Goal: Information Seeking & Learning: Understand process/instructions

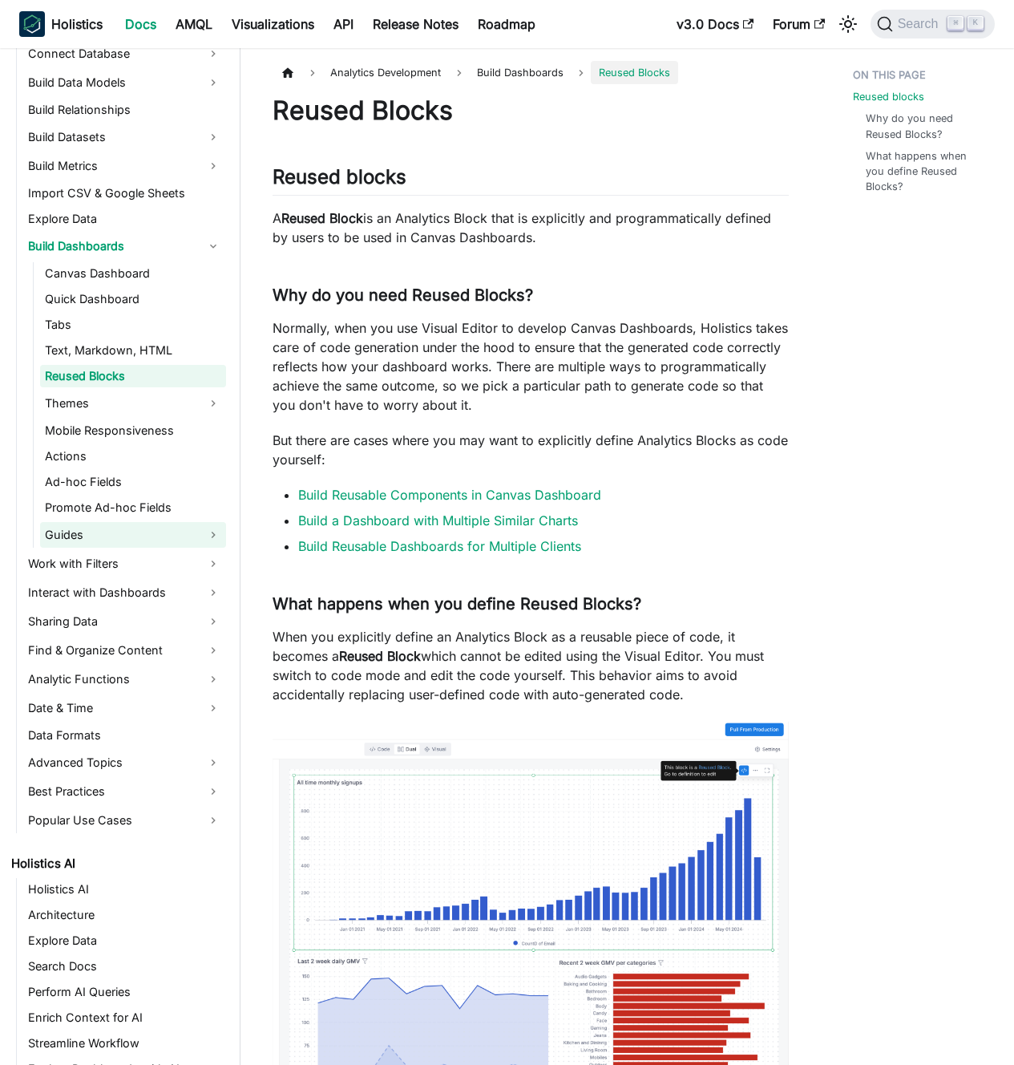
scroll to position [322, 0]
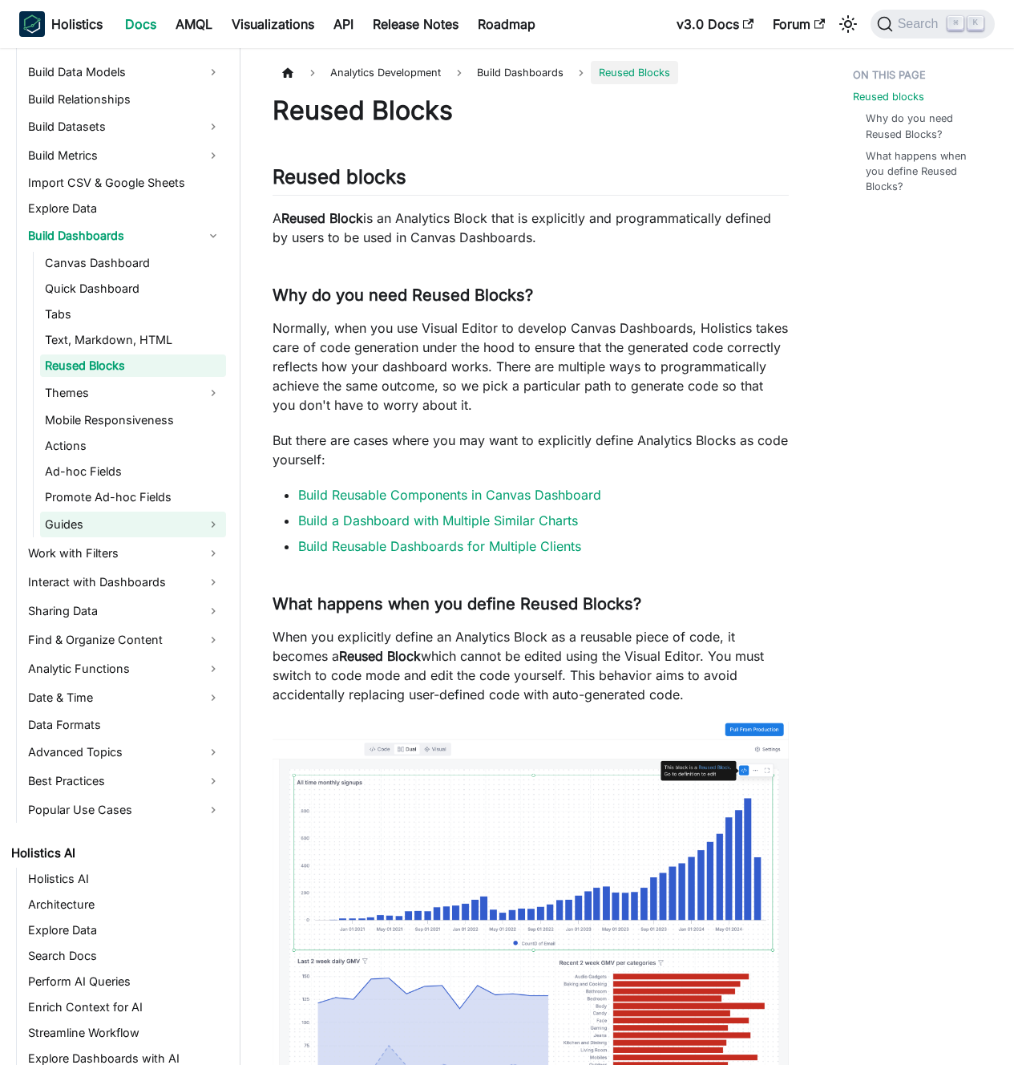
click at [137, 519] on link "Guides" at bounding box center [133, 525] width 186 height 26
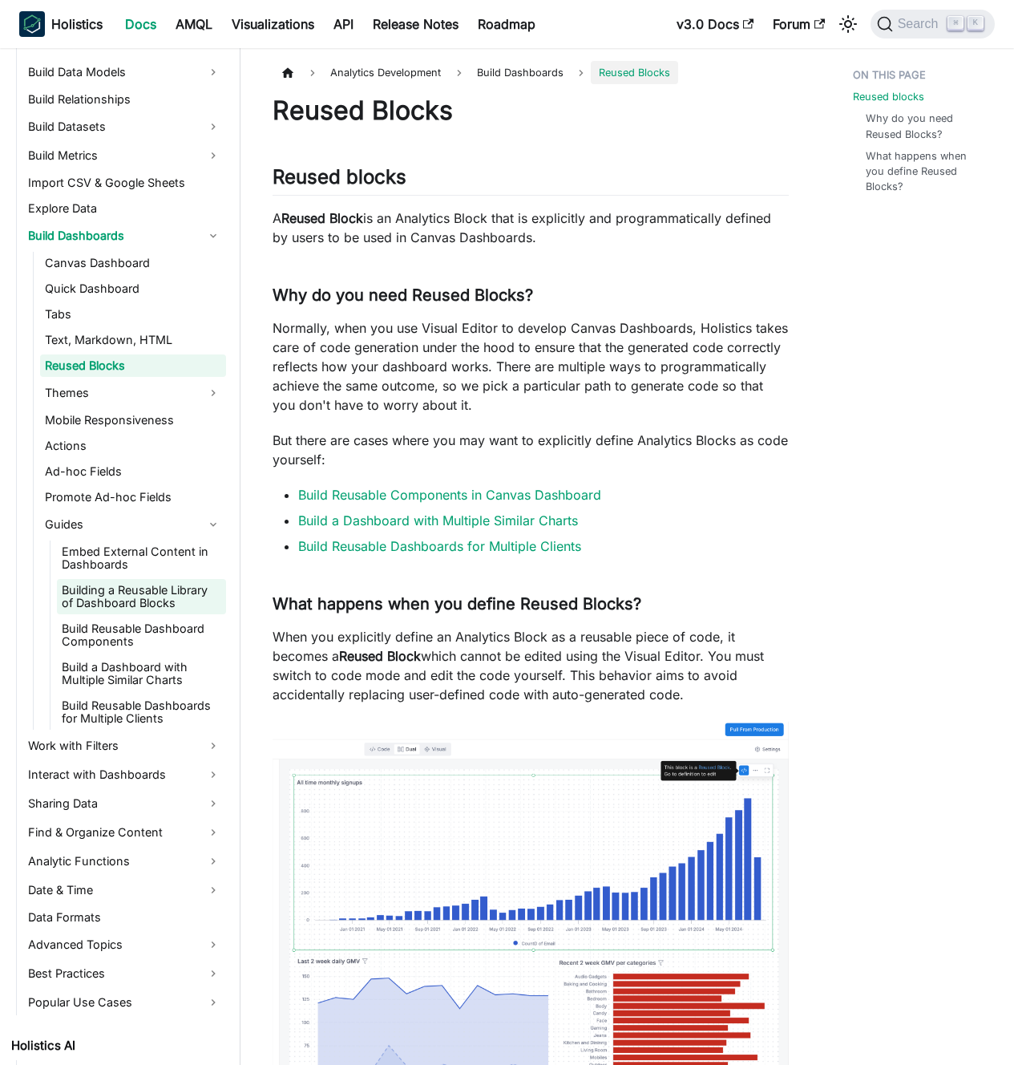
click at [136, 597] on link "Building a Reusable Library of Dashboard Blocks" at bounding box center [141, 596] width 169 height 35
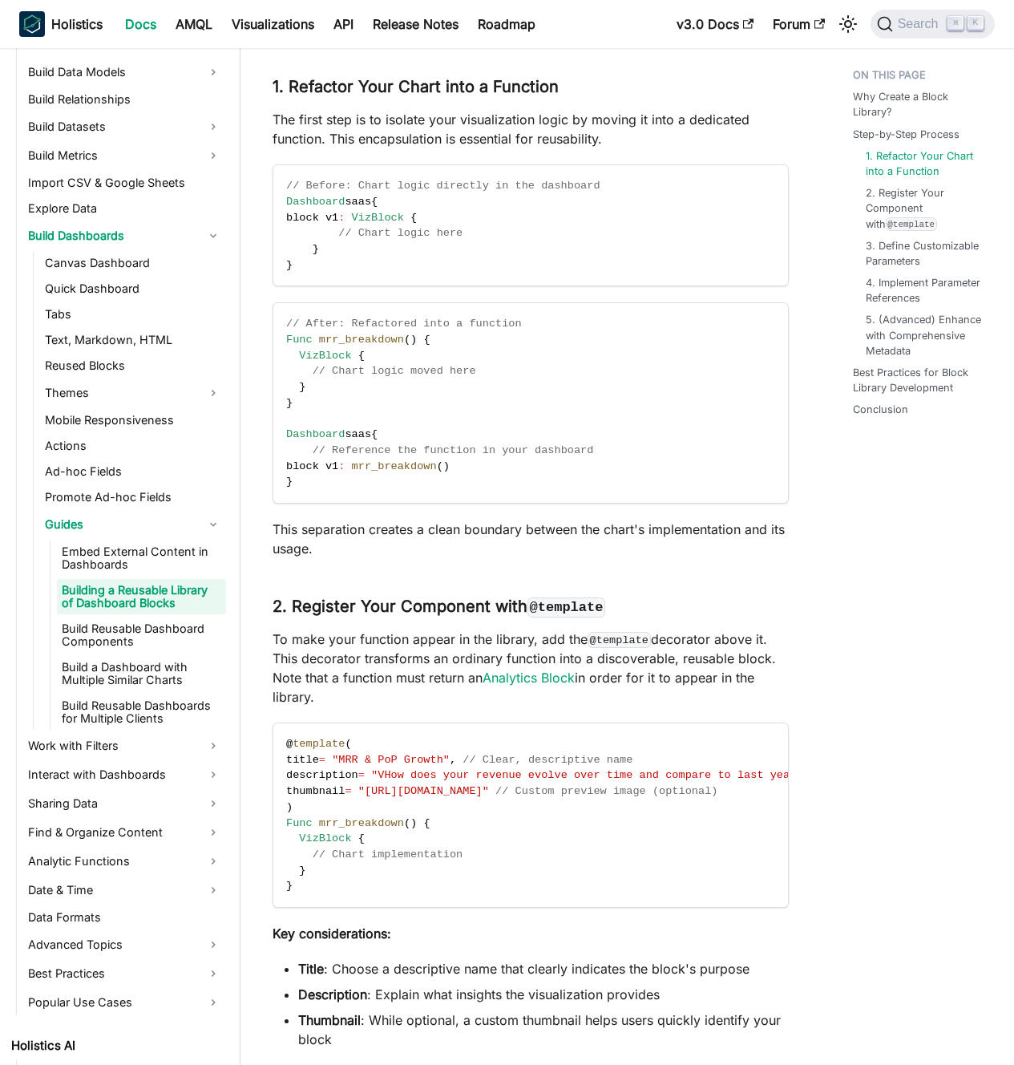
scroll to position [1079, 0]
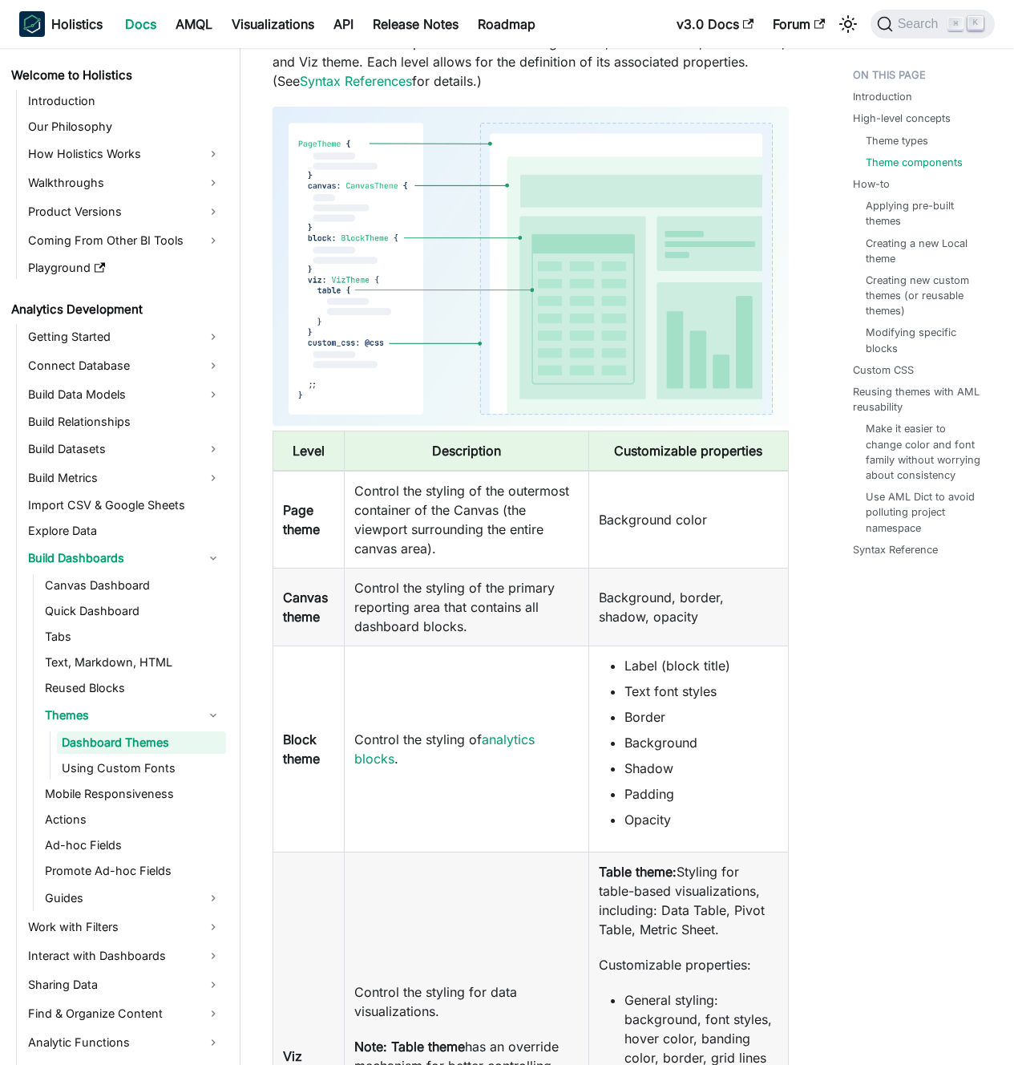
scroll to position [160, 0]
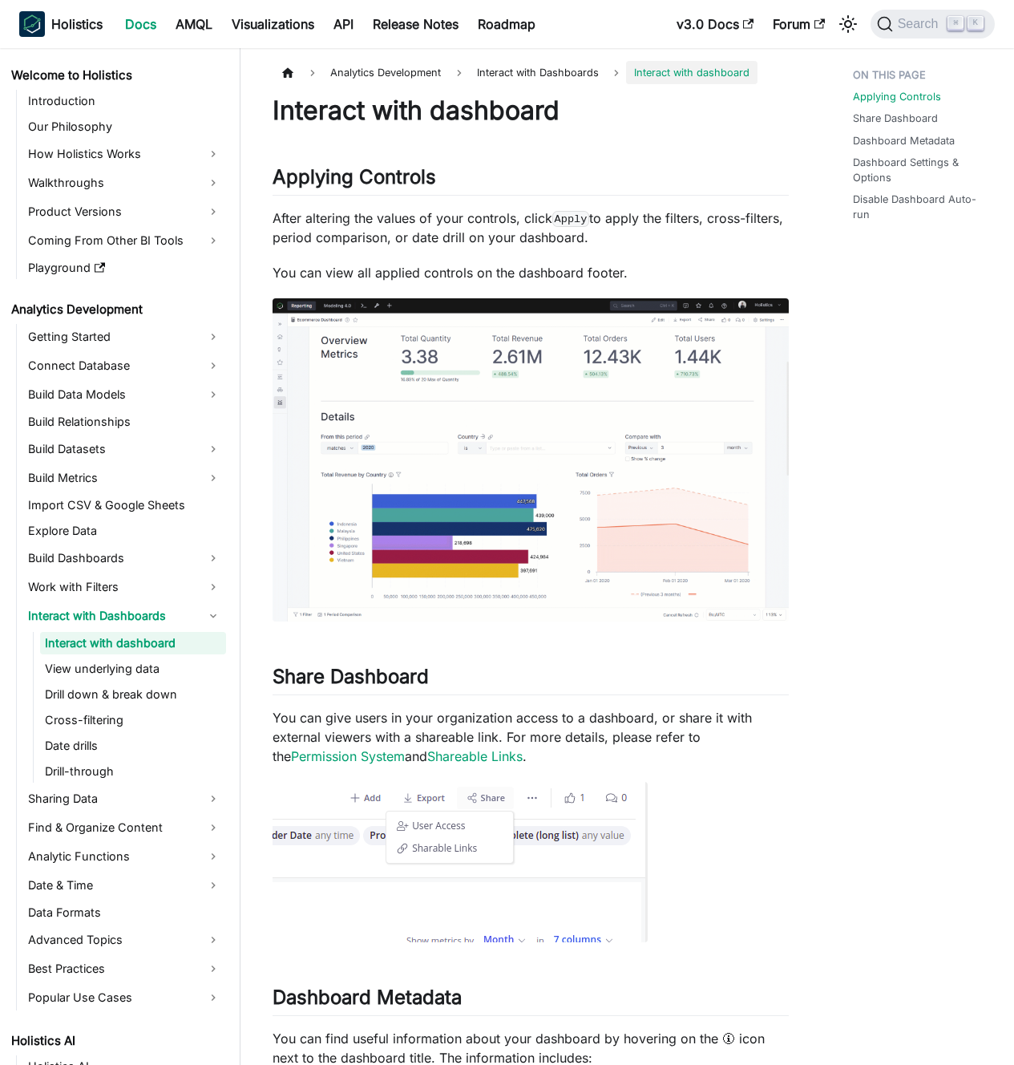
click at [407, 229] on p "After altering the values of your controls, click Apply to apply the filters, c…" at bounding box center [531, 227] width 516 height 38
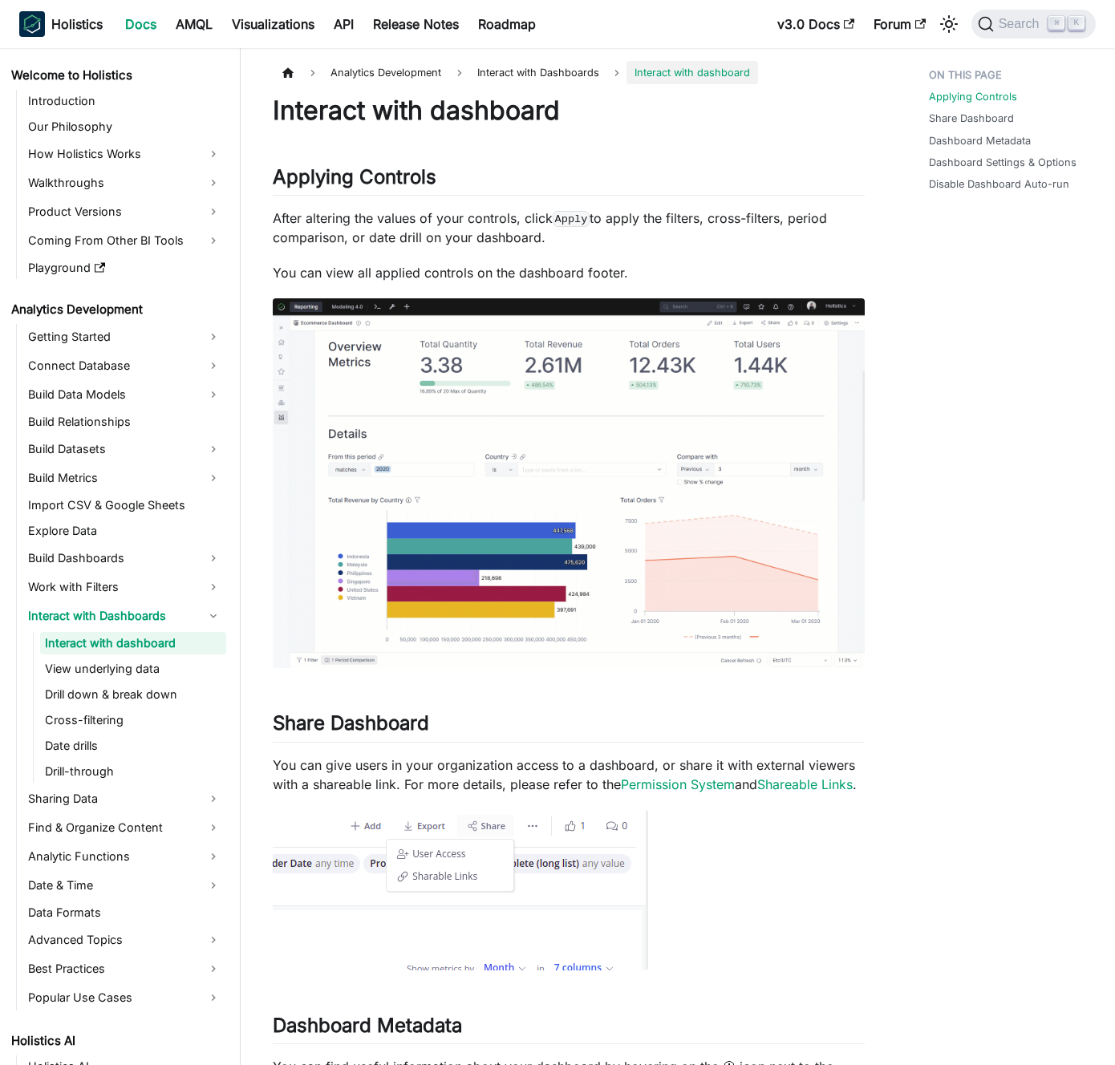
click at [407, 232] on p "After altering the values of your controls, click Apply to apply the filters, c…" at bounding box center [569, 227] width 592 height 38
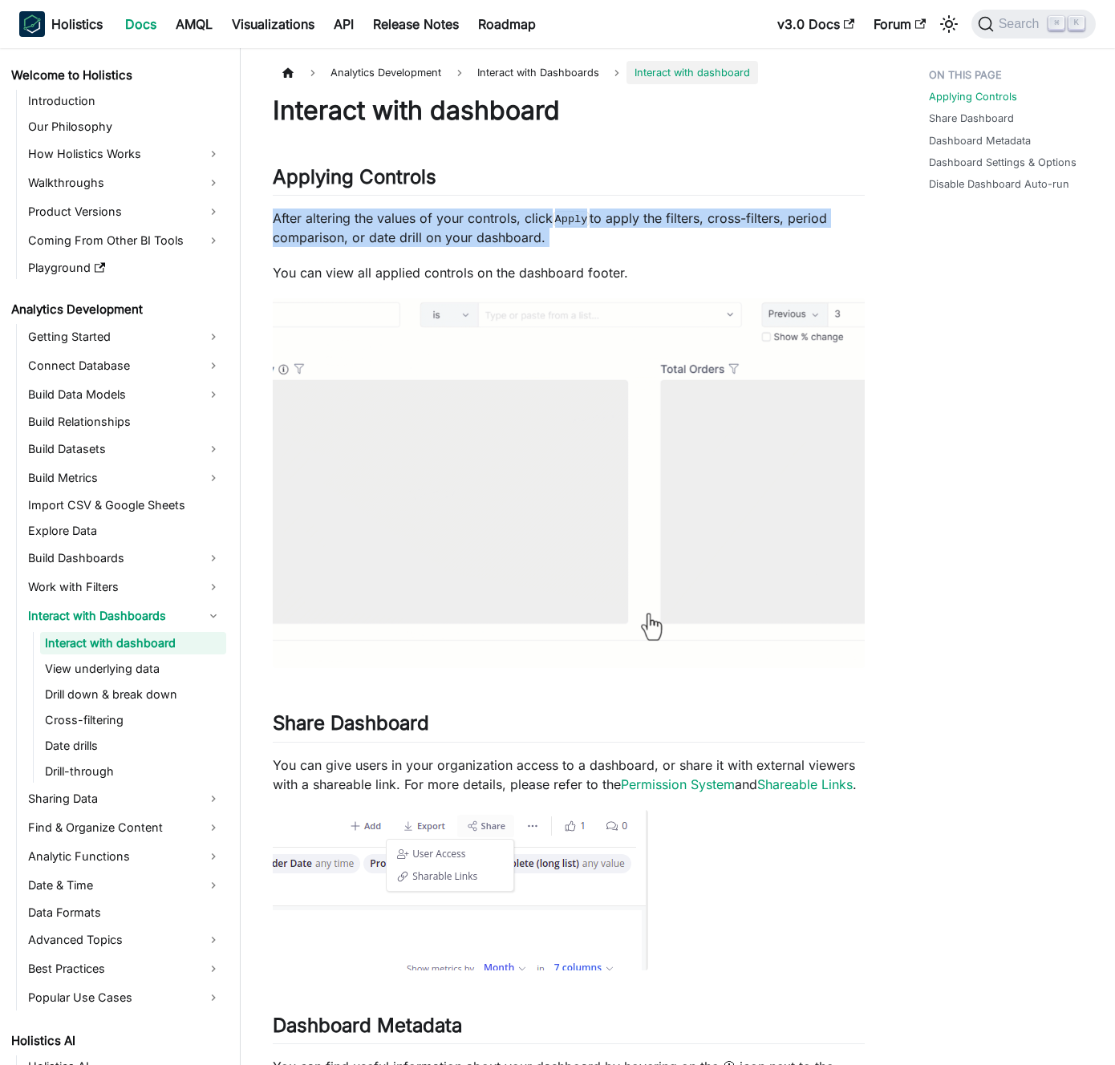
click at [407, 232] on p "After altering the values of your controls, click Apply to apply the filters, c…" at bounding box center [569, 227] width 592 height 38
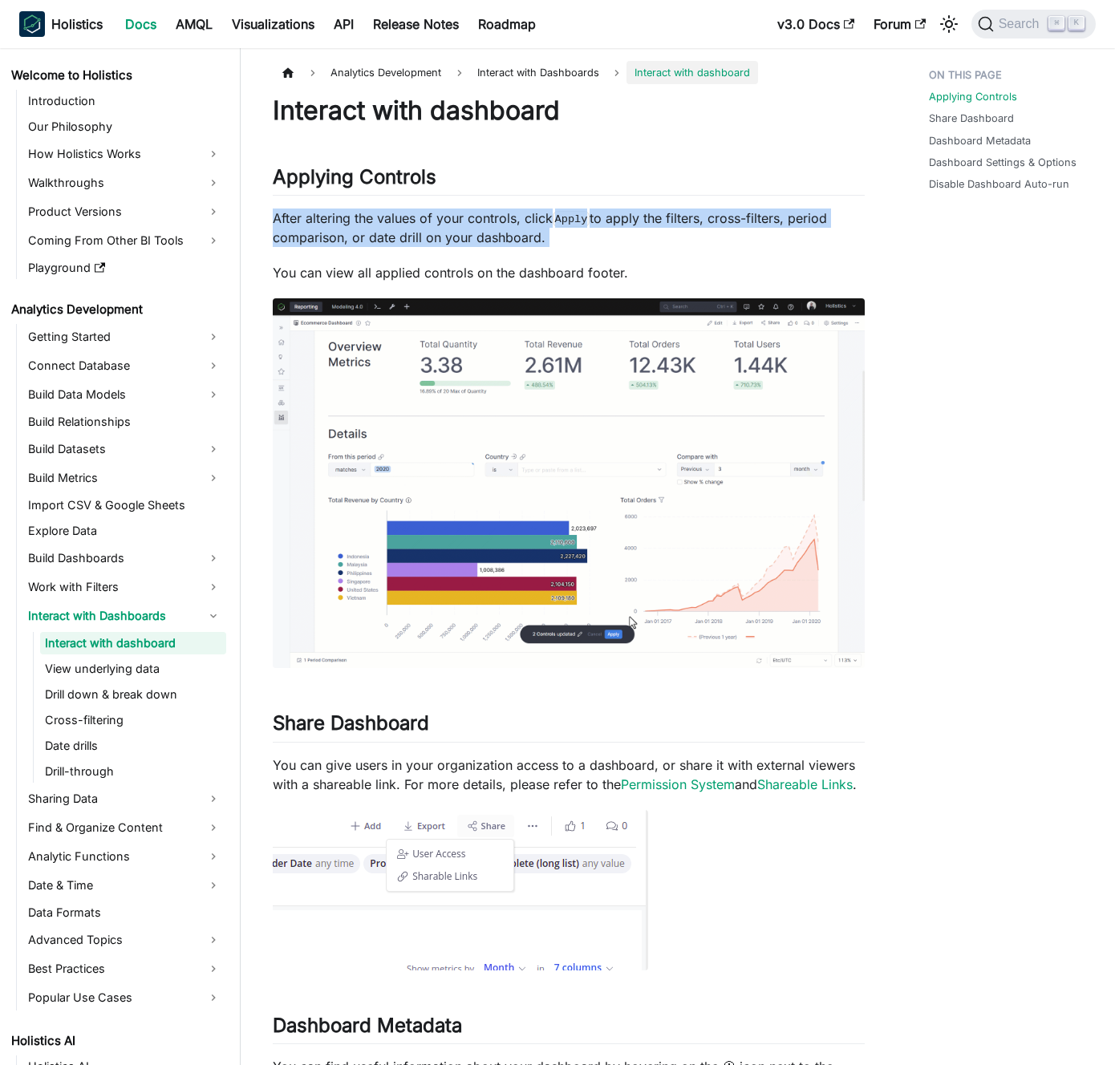
click at [423, 230] on p "After altering the values of your controls, click Apply to apply the filters, c…" at bounding box center [569, 227] width 592 height 38
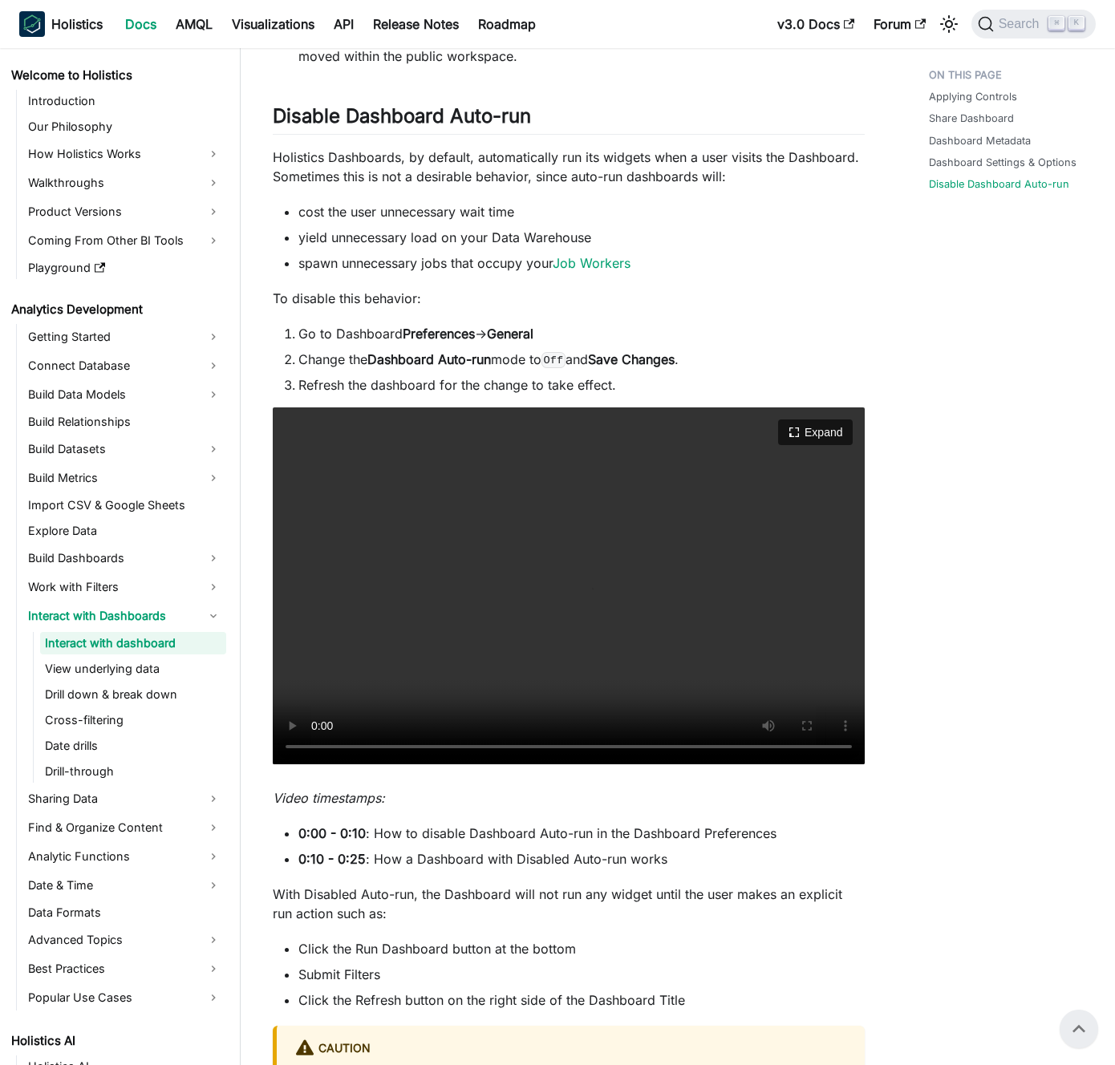
scroll to position [1790, 0]
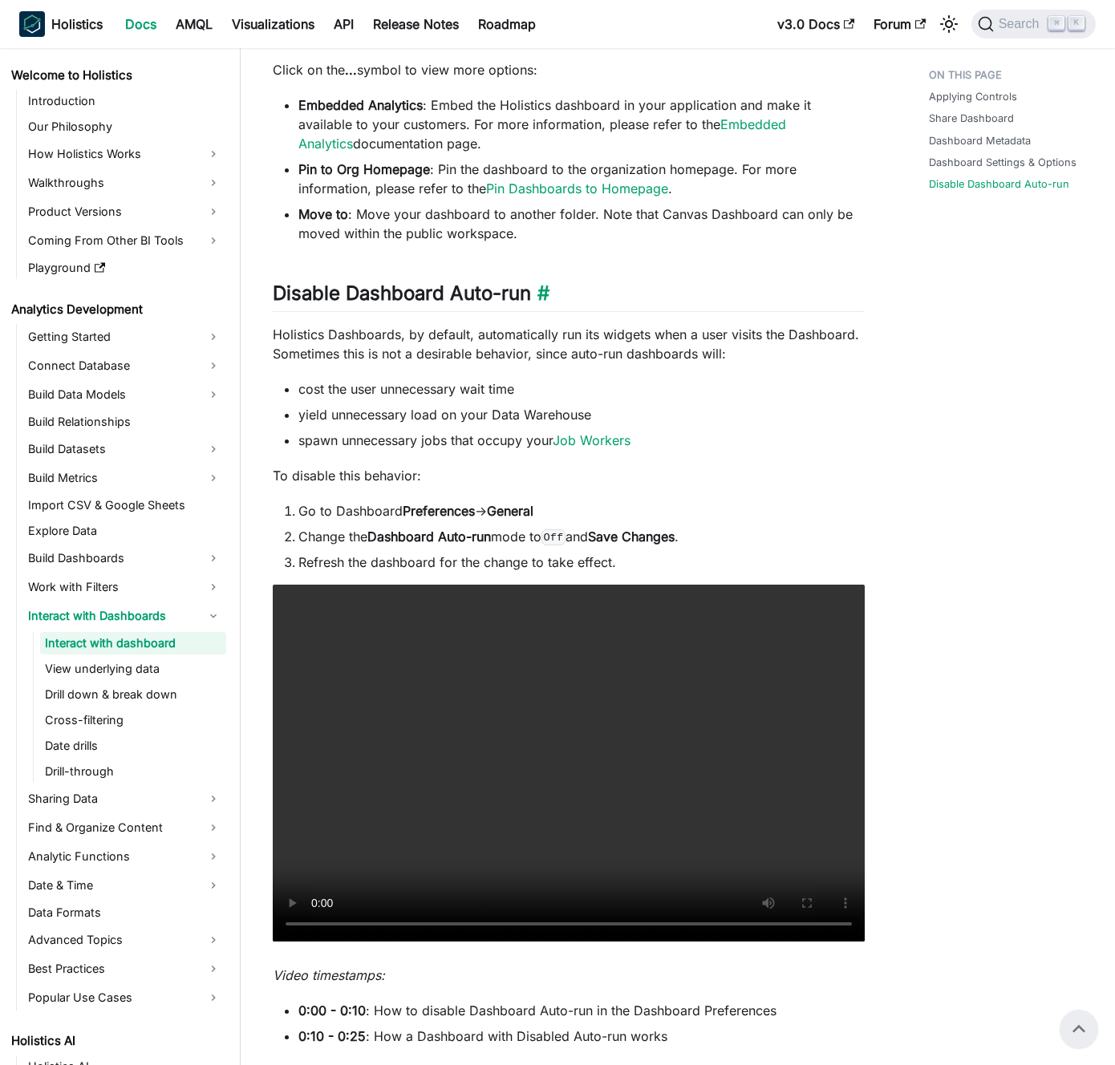
click at [314, 308] on h2 "Disable Dashboard Auto-run ​" at bounding box center [569, 296] width 592 height 30
click at [336, 312] on h2 "Disable Dashboard Auto-run ​" at bounding box center [569, 296] width 592 height 30
drag, startPoint x: 336, startPoint y: 313, endPoint x: 455, endPoint y: 310, distance: 119.5
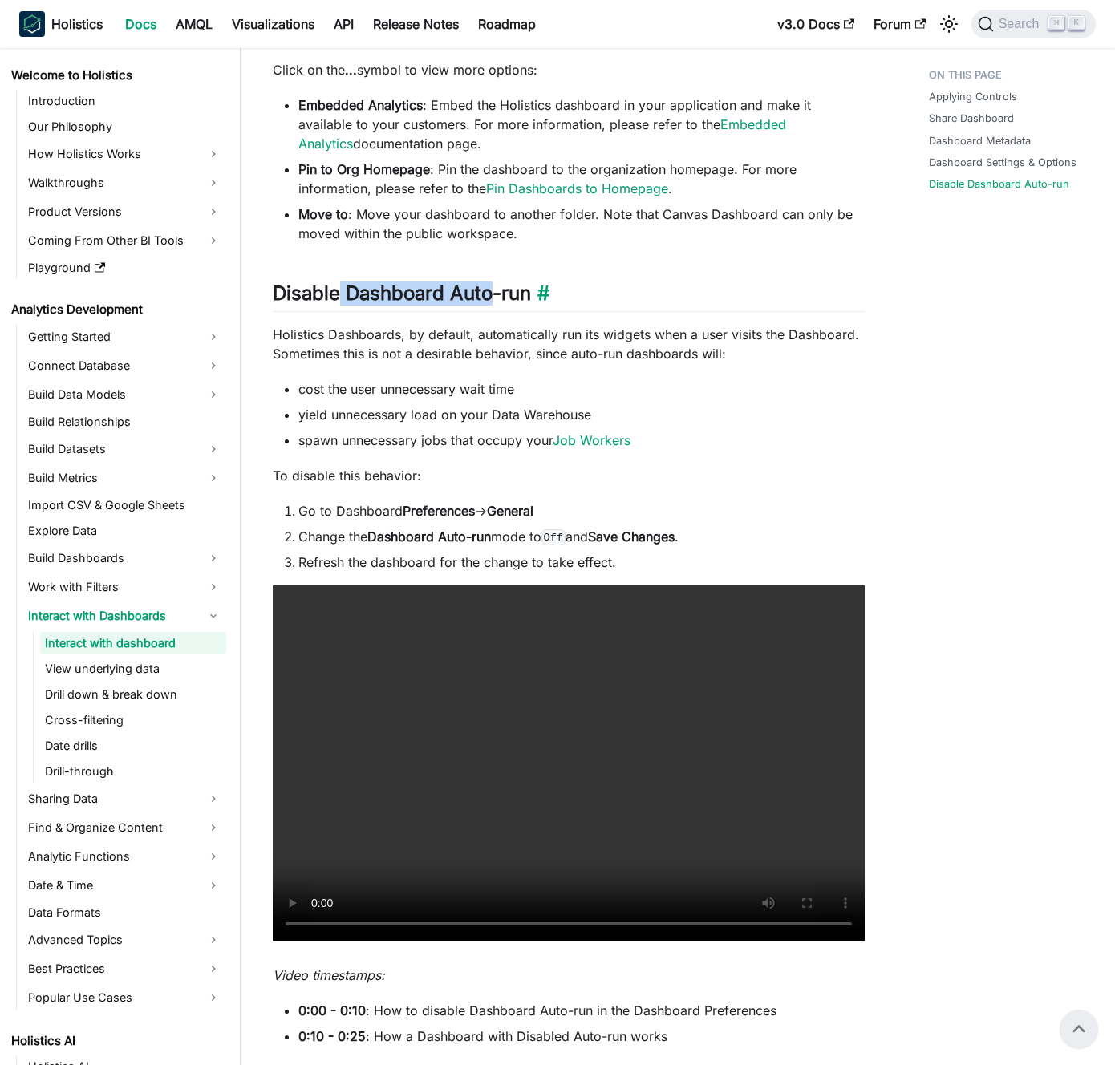
click at [455, 310] on h2 "Disable Dashboard Auto-run ​" at bounding box center [569, 296] width 592 height 30
drag, startPoint x: 455, startPoint y: 310, endPoint x: 441, endPoint y: 308, distance: 14.6
click at [455, 310] on h2 "Disable Dashboard Auto-run ​" at bounding box center [569, 296] width 592 height 30
click at [440, 308] on h2 "Disable Dashboard Auto-run ​" at bounding box center [569, 296] width 592 height 30
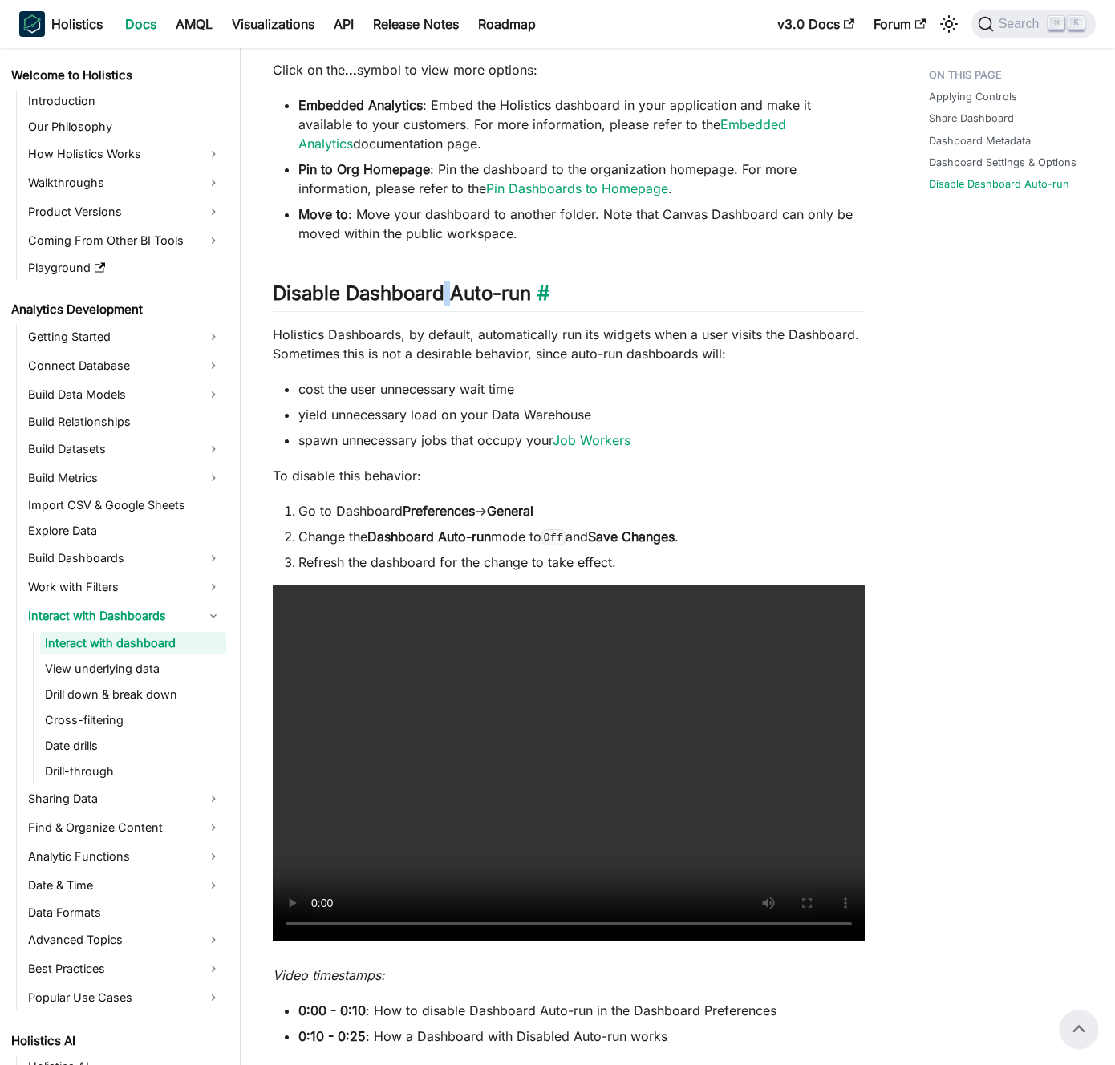
click at [440, 308] on h2 "Disable Dashboard Auto-run ​" at bounding box center [569, 296] width 592 height 30
click at [424, 306] on h2 "Disable Dashboard Auto-run ​" at bounding box center [569, 296] width 592 height 30
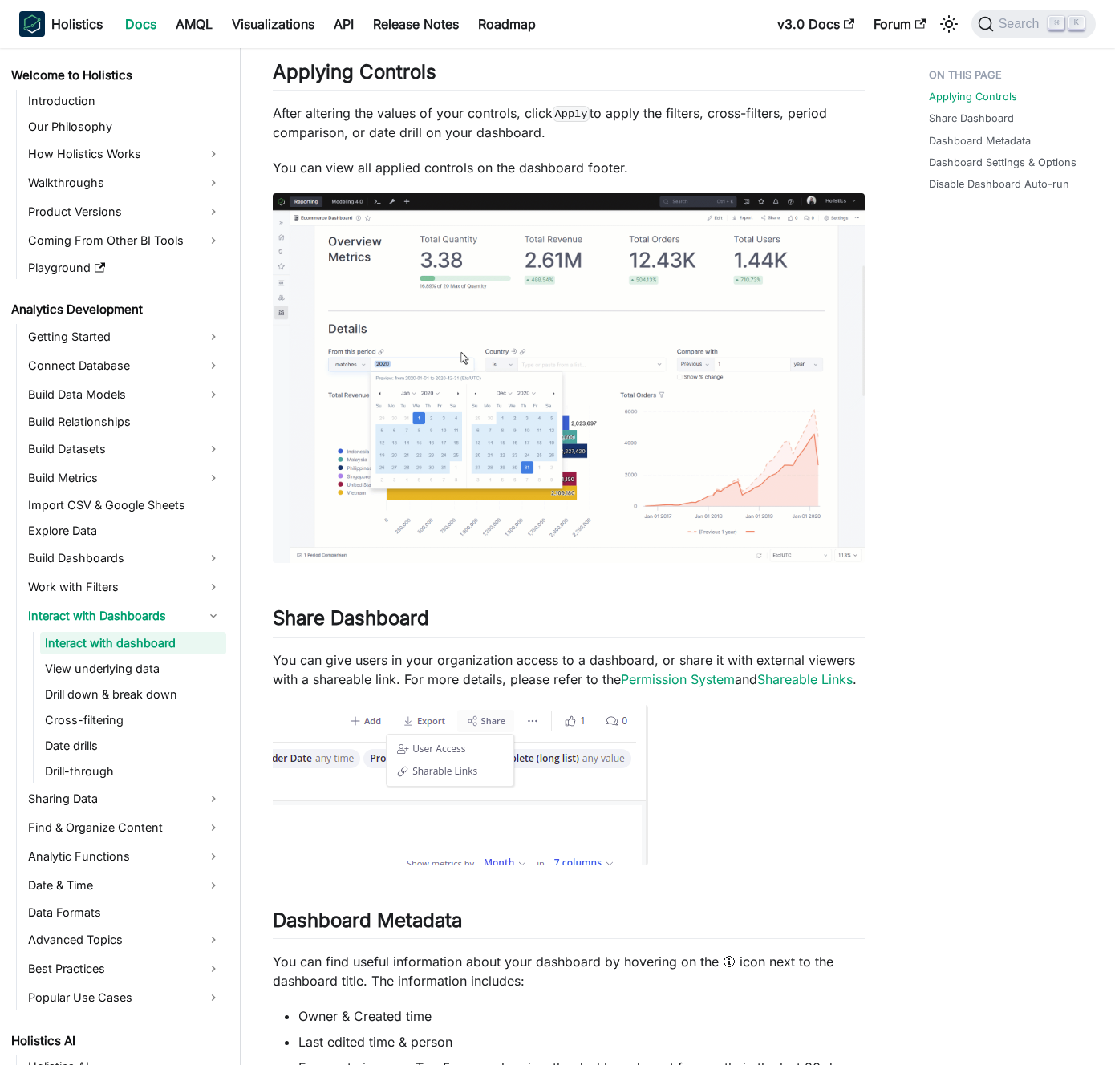
scroll to position [0, 0]
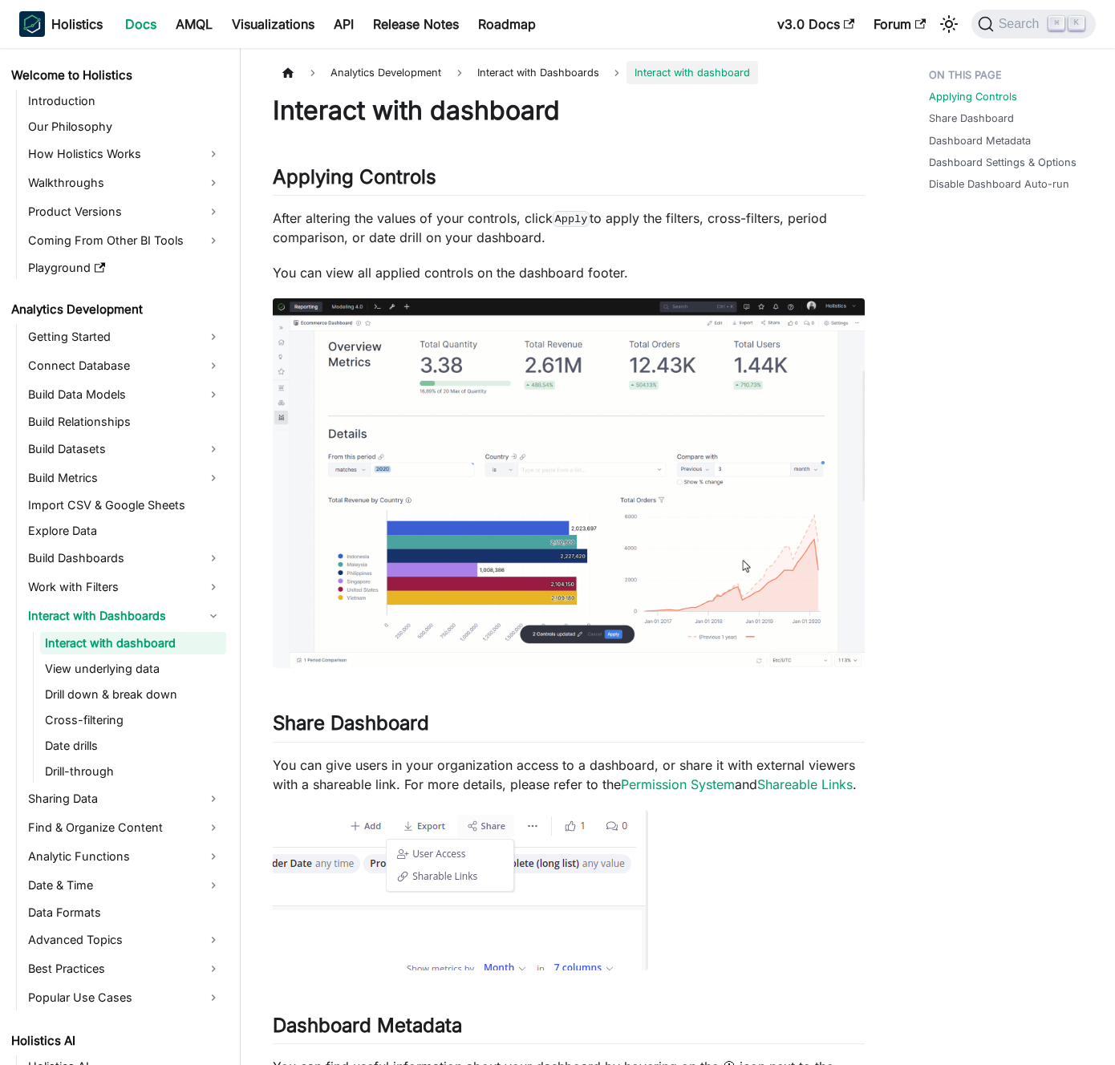
click at [448, 243] on p "After altering the values of your controls, click Apply to apply the filters, c…" at bounding box center [569, 227] width 592 height 38
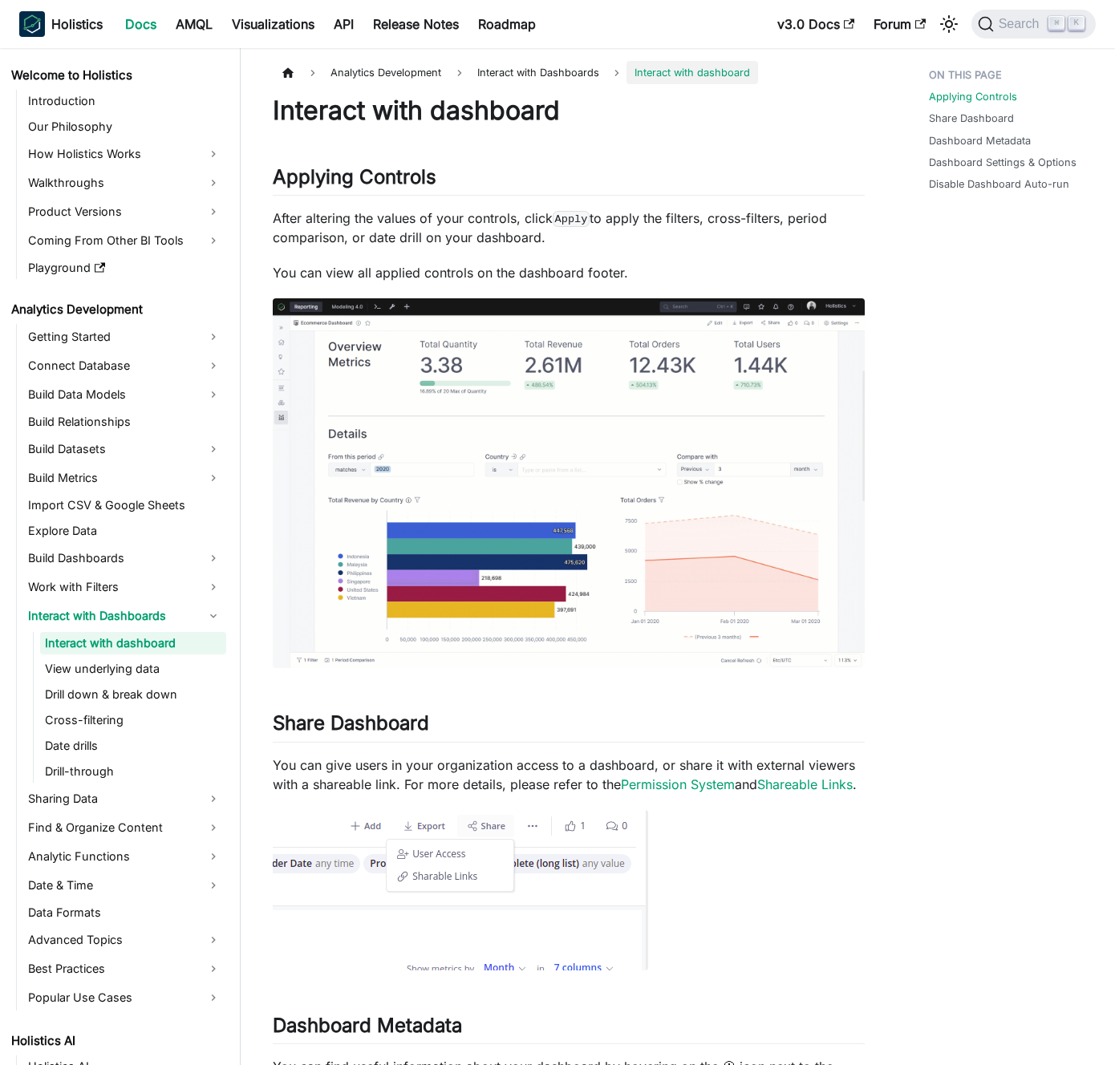
click at [102, 634] on link "Interact with dashboard" at bounding box center [133, 643] width 186 height 22
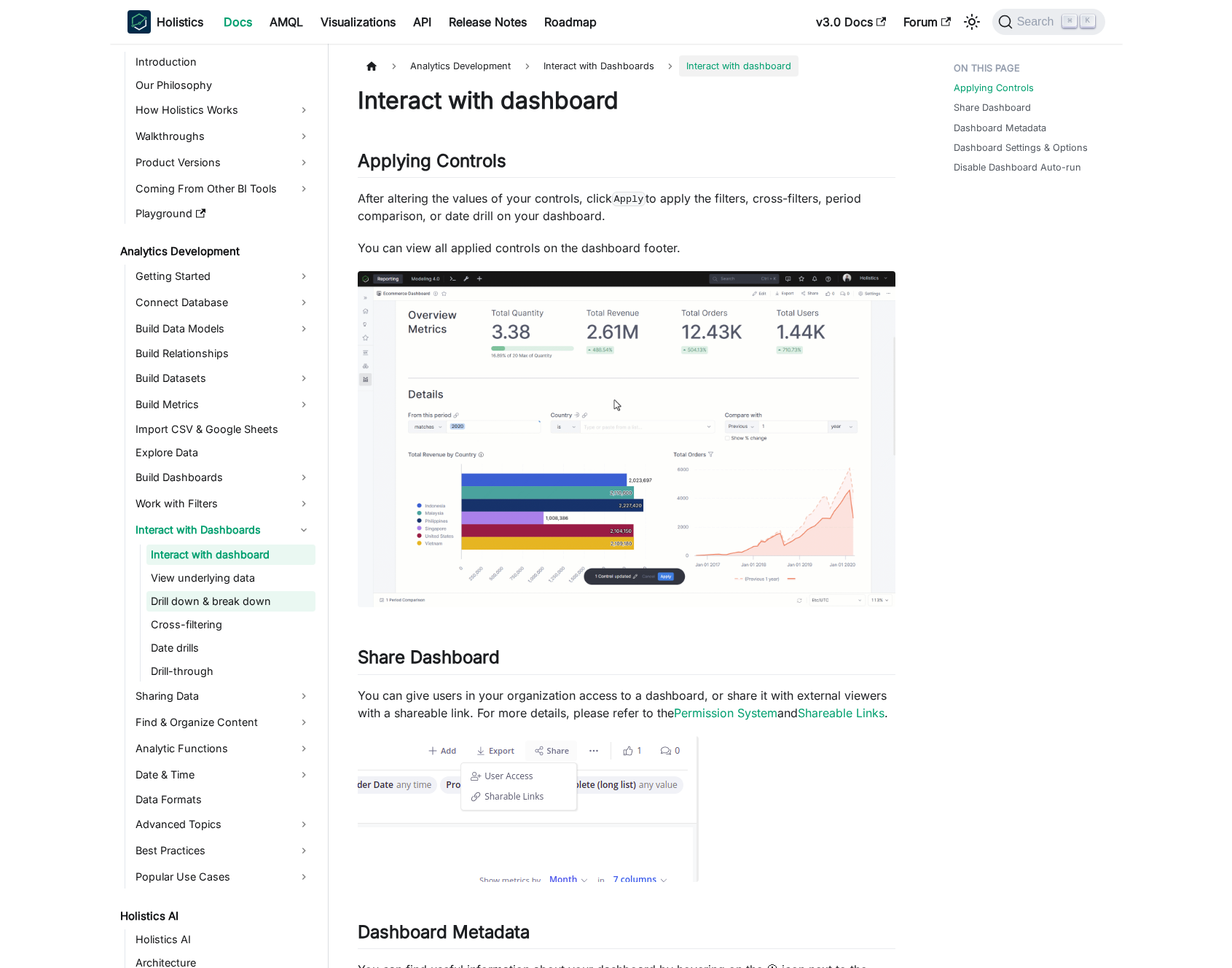
scroll to position [60, 0]
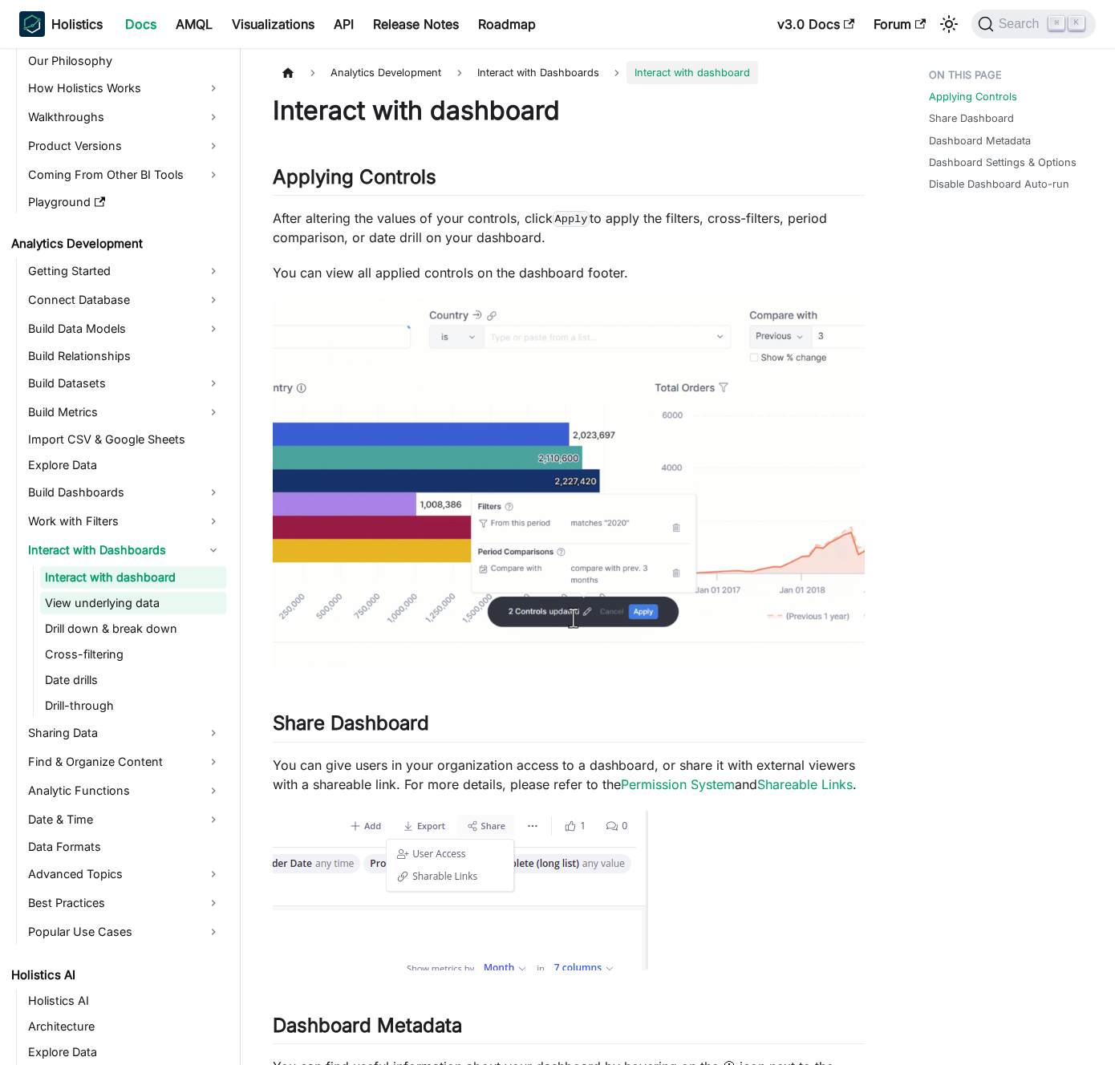
click at [155, 607] on link "View underlying data" at bounding box center [133, 603] width 186 height 22
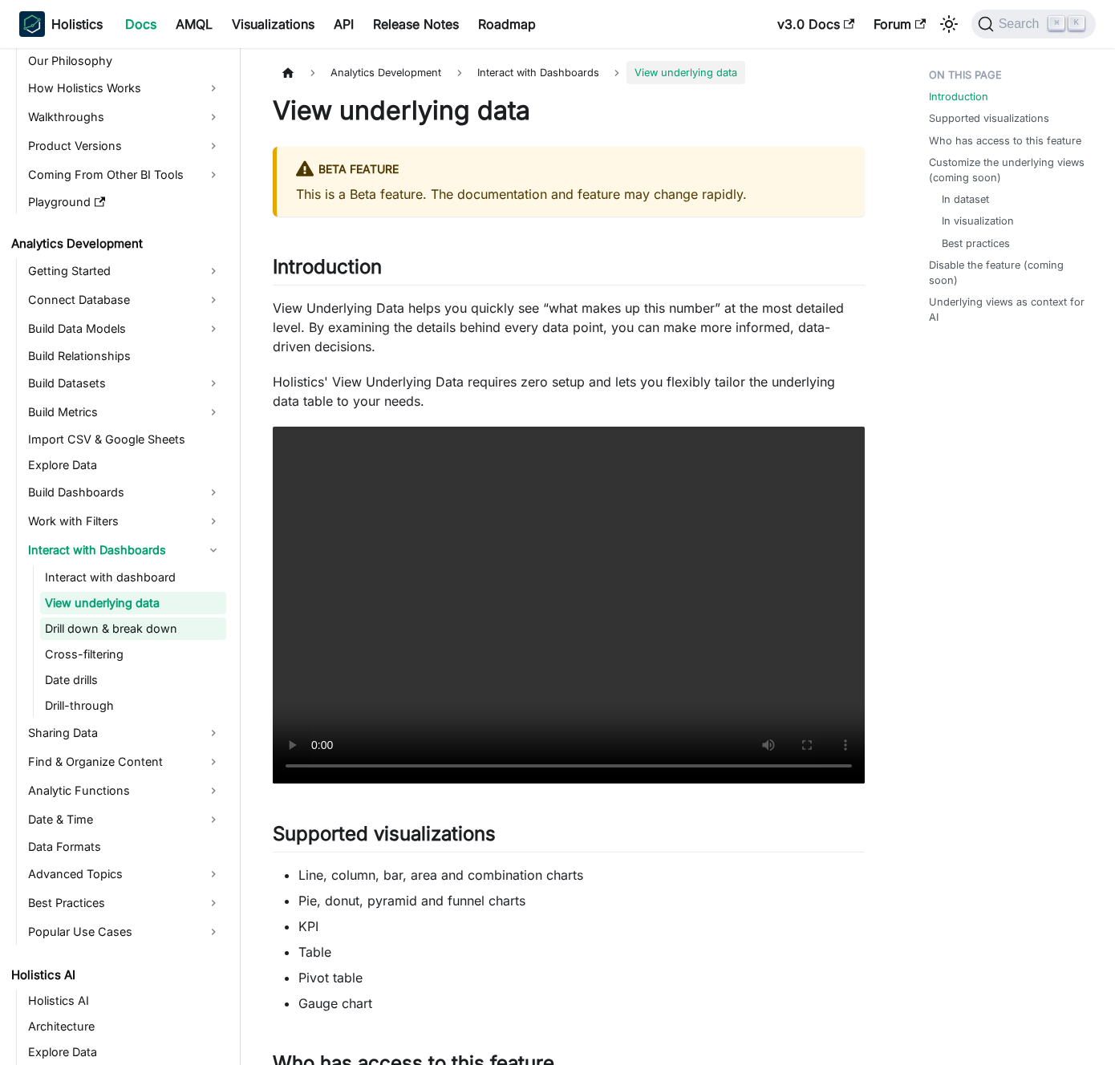
click at [135, 625] on link "Drill down & break down" at bounding box center [133, 628] width 186 height 22
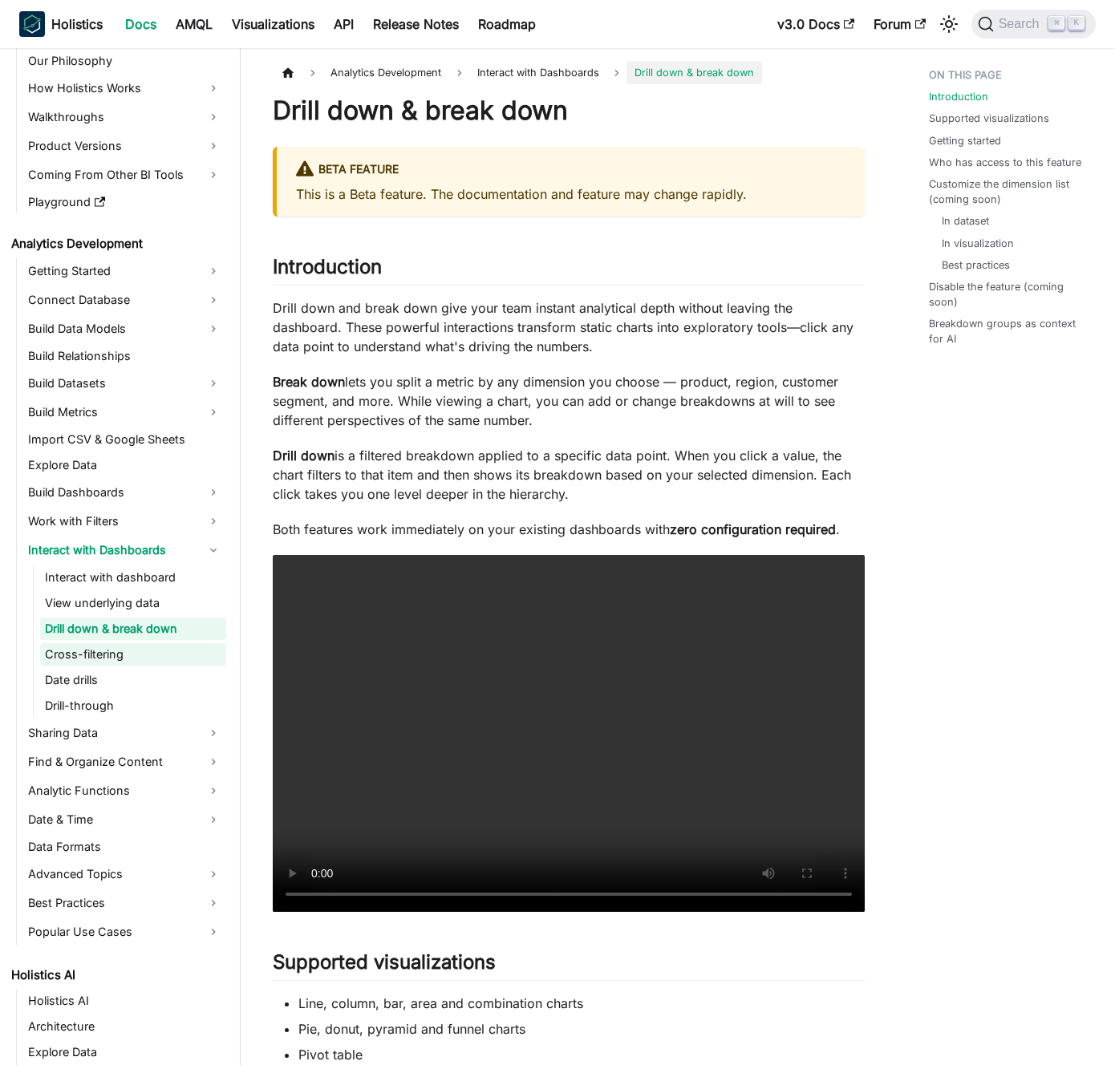
click at [119, 654] on link "Cross-filtering" at bounding box center [133, 654] width 186 height 22
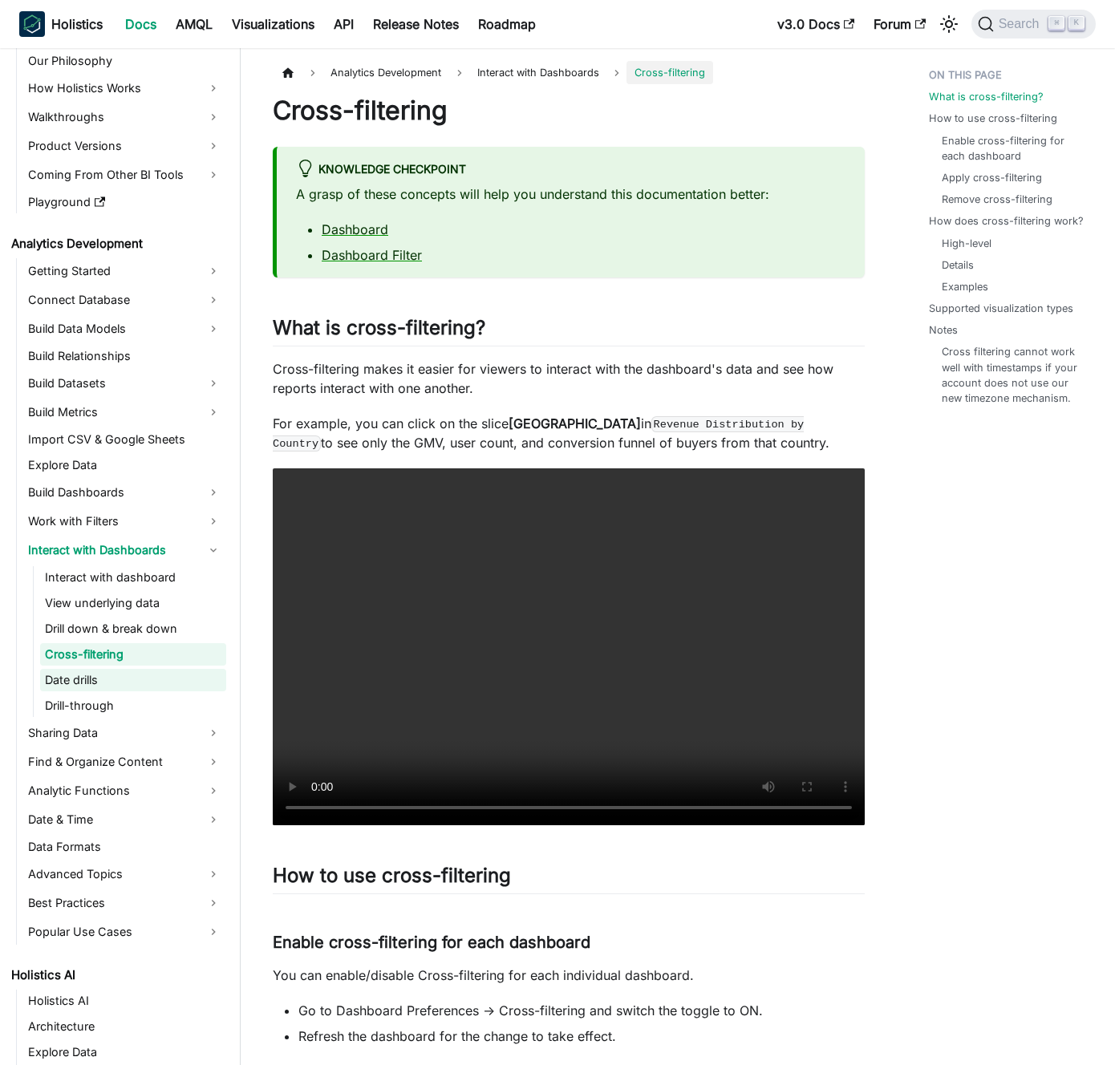
click at [106, 678] on link "Date drills" at bounding box center [133, 680] width 186 height 22
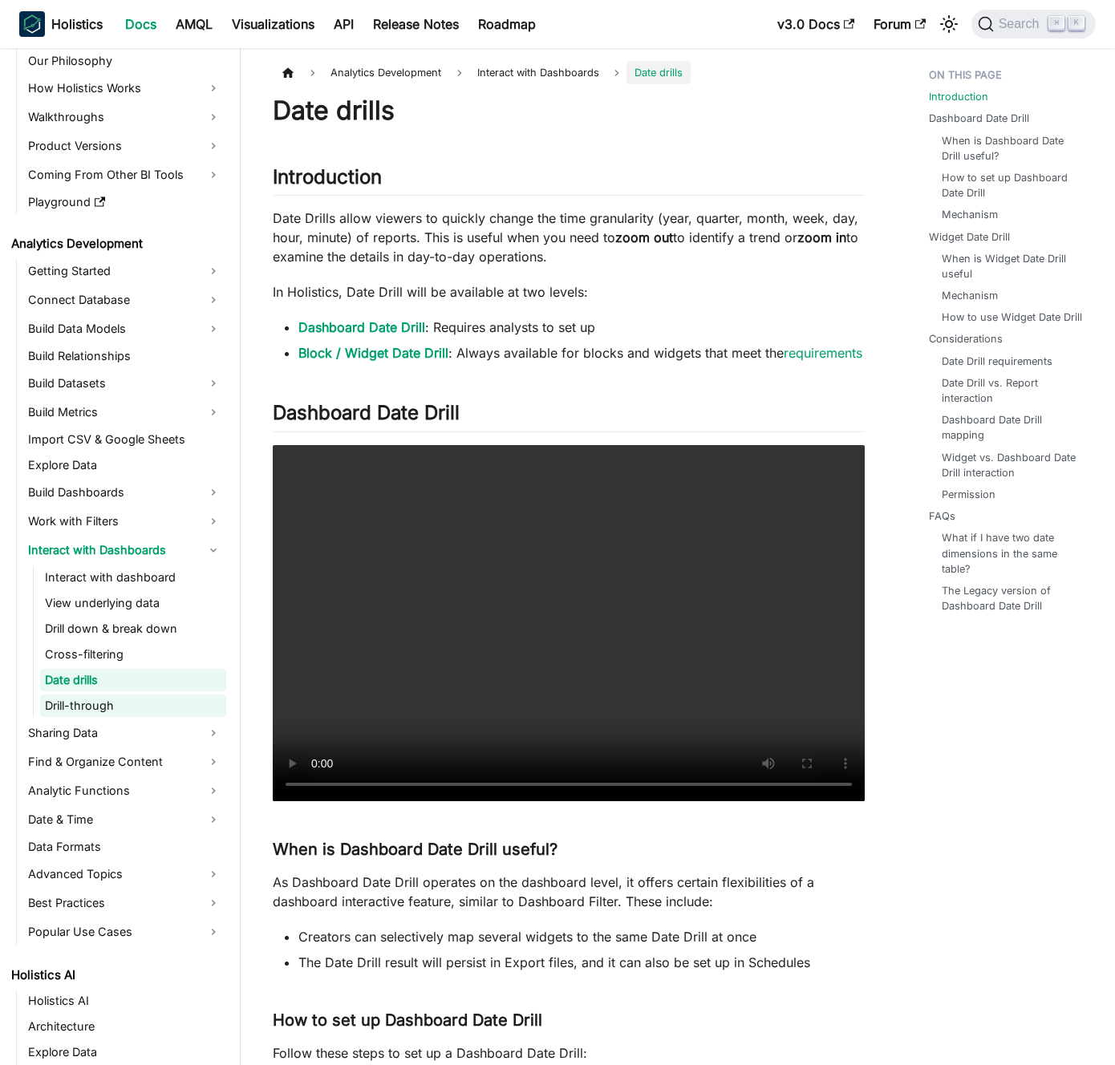
click at [97, 702] on link "Drill-through" at bounding box center [133, 705] width 186 height 22
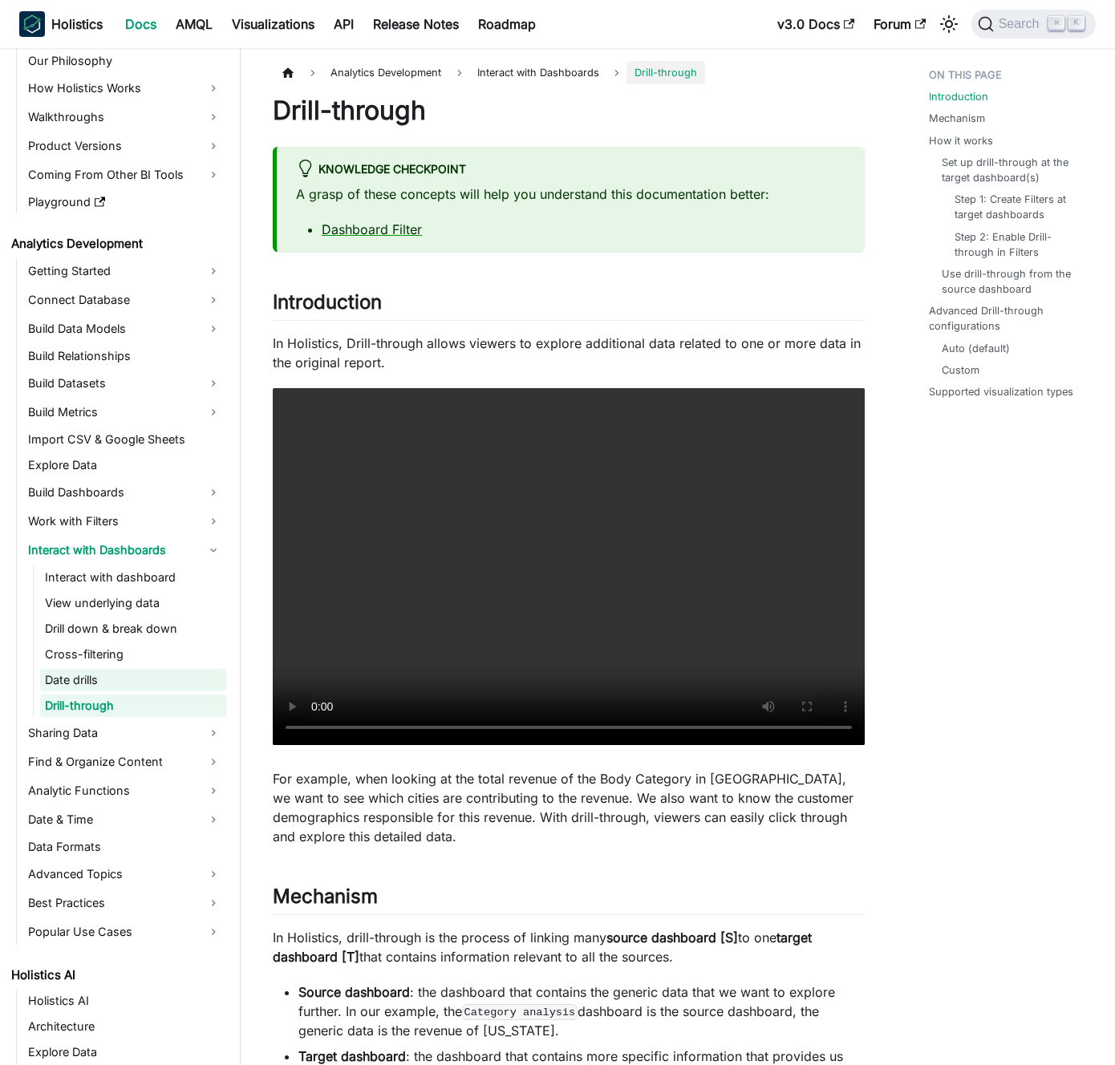
click at [106, 674] on link "Date drills" at bounding box center [133, 680] width 186 height 22
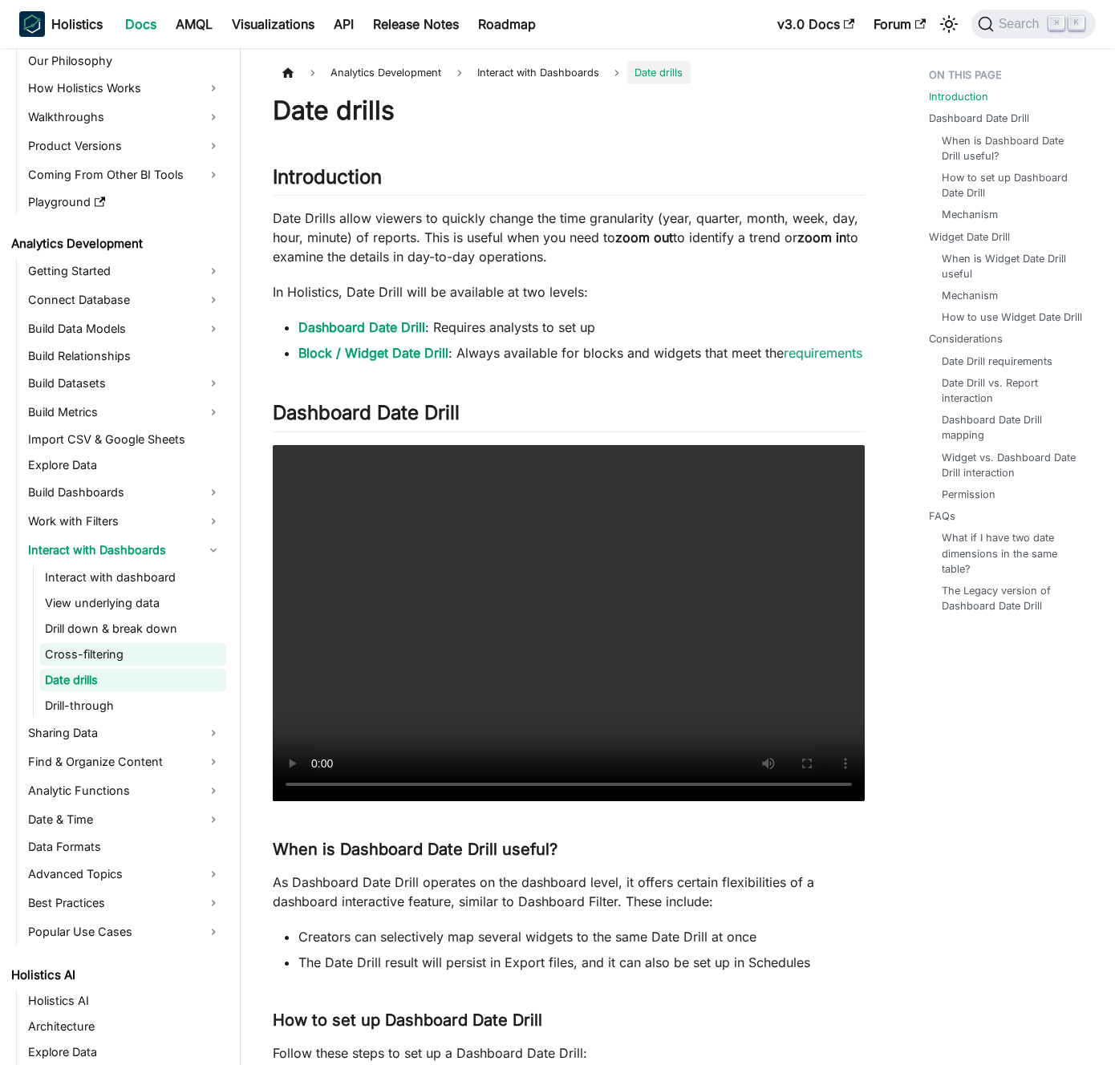
click at [110, 655] on link "Cross-filtering" at bounding box center [133, 654] width 186 height 22
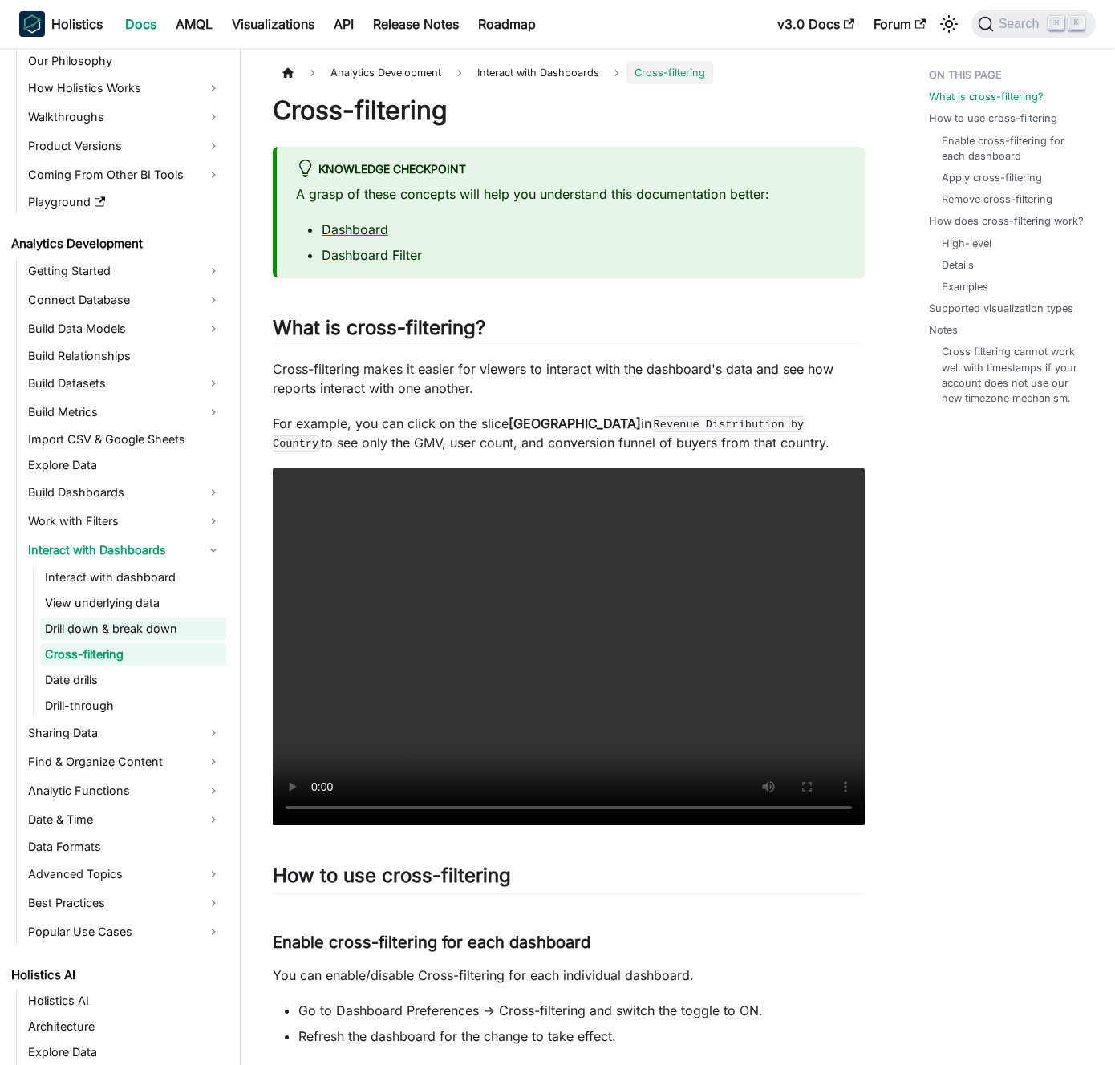
click at [115, 634] on link "Drill down & break down" at bounding box center [133, 628] width 186 height 22
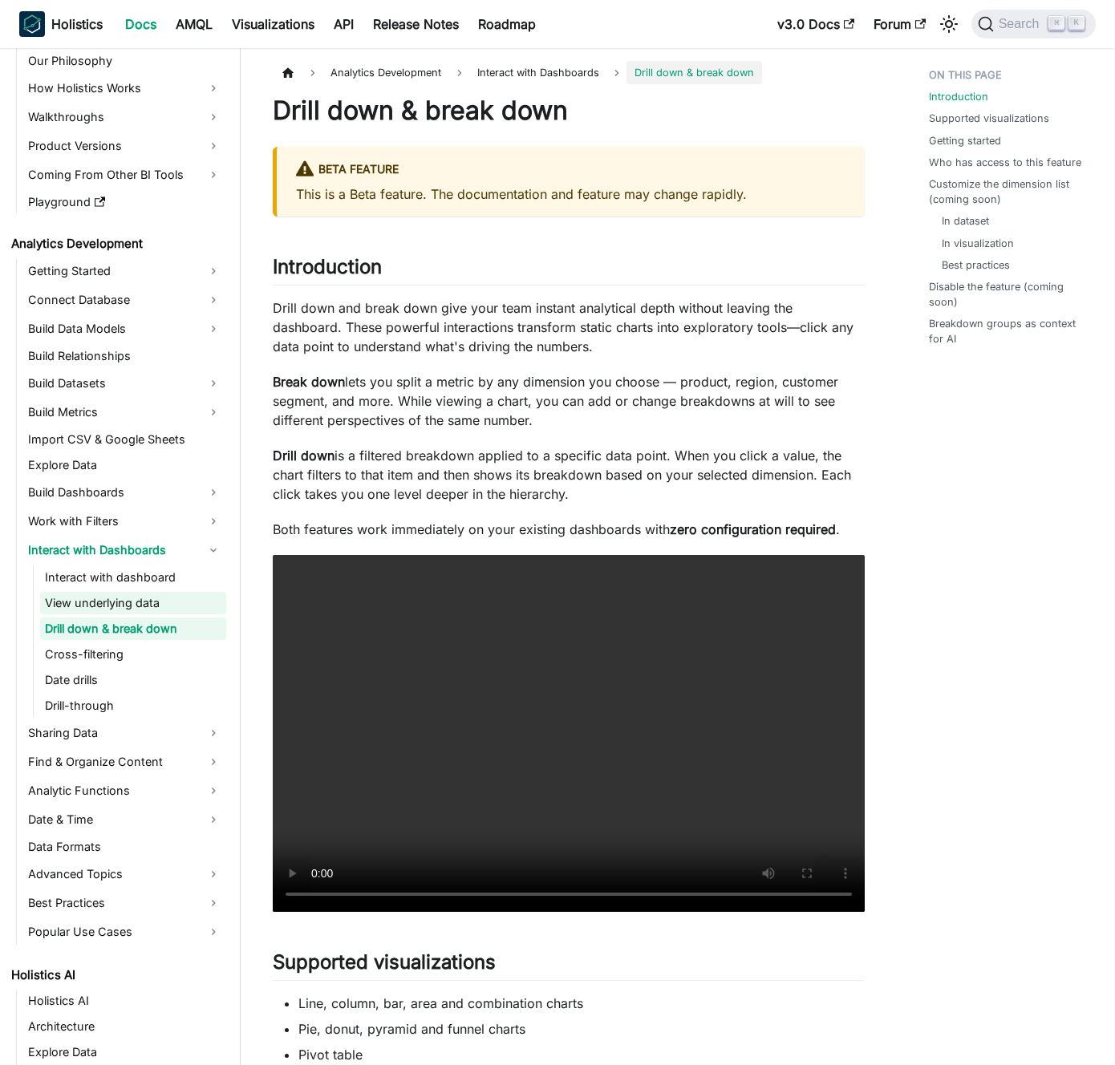
click at [120, 613] on link "View underlying data" at bounding box center [133, 603] width 186 height 22
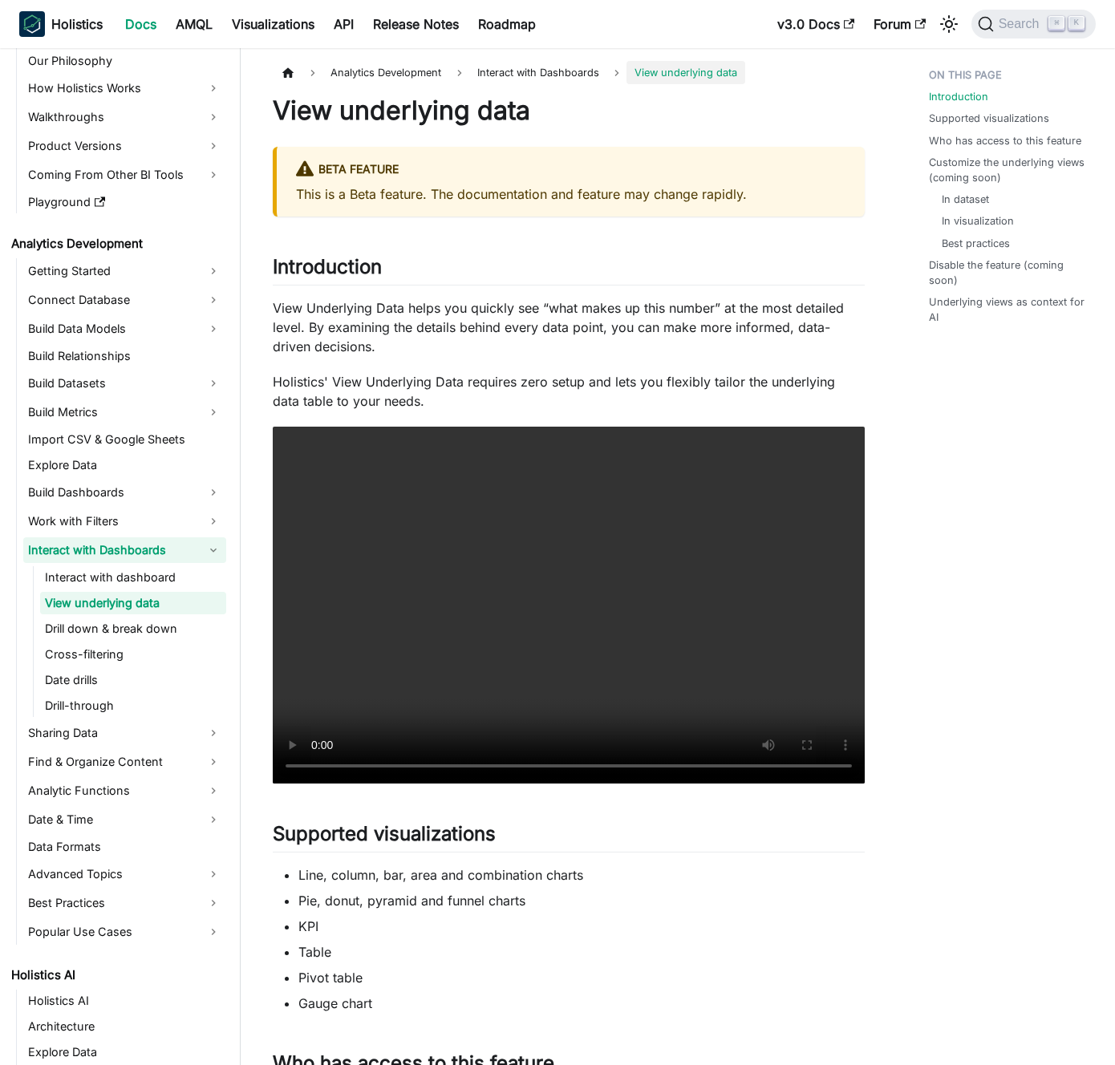
click at [91, 553] on link "Interact with Dashboards" at bounding box center [124, 550] width 203 height 26
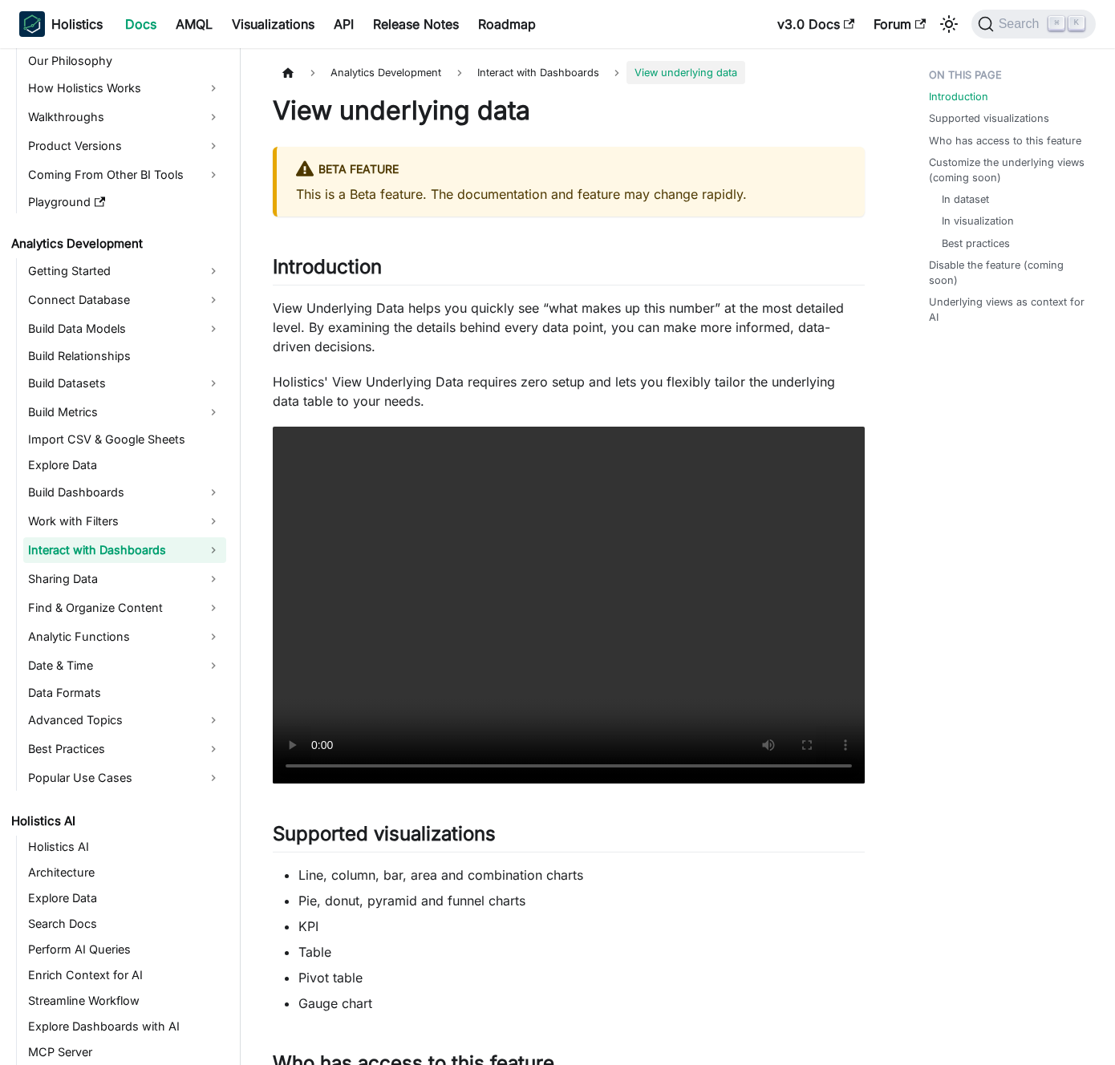
click at [94, 552] on link "Interact with Dashboards" at bounding box center [124, 550] width 203 height 26
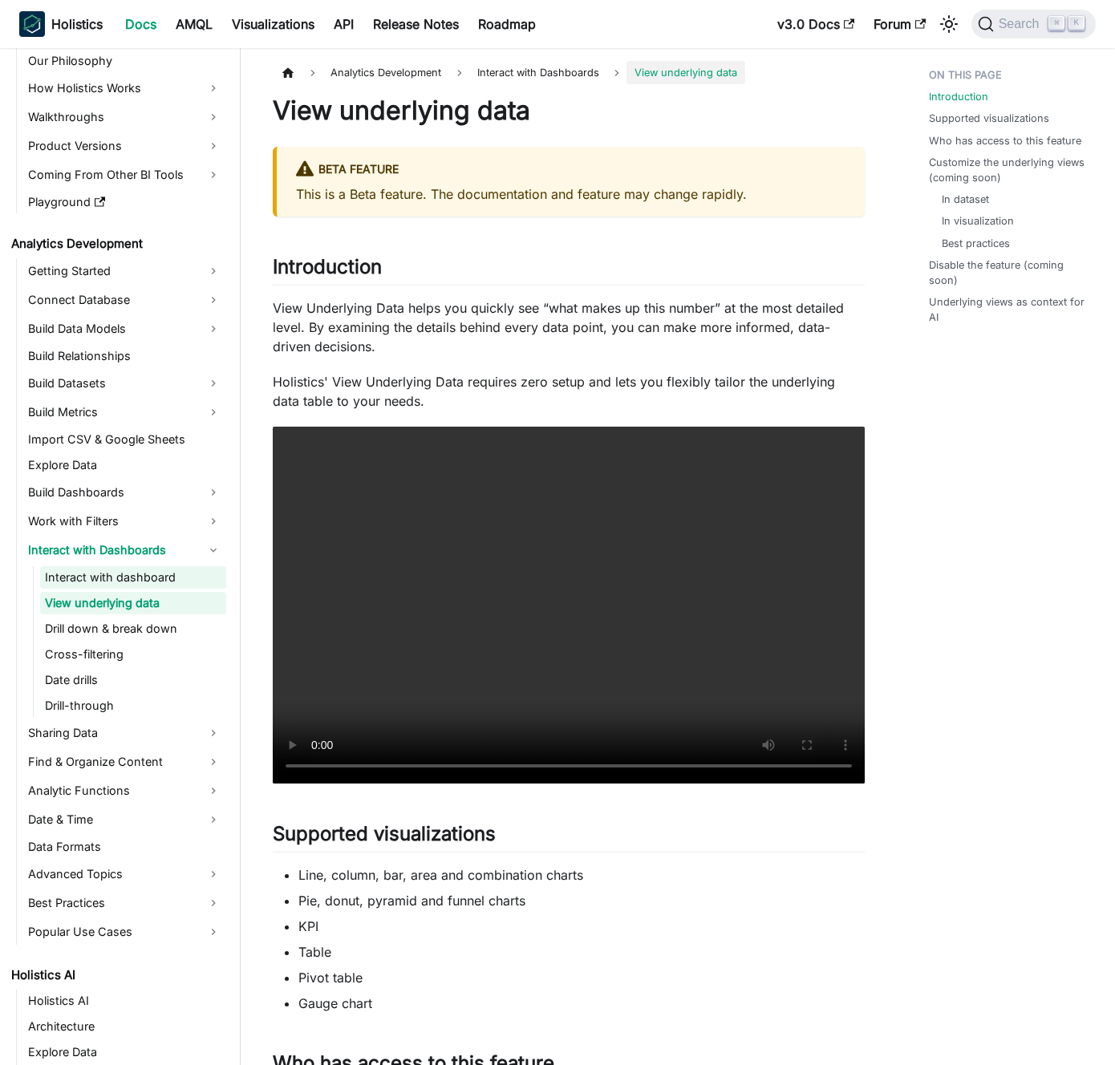
click at [75, 581] on link "Interact with dashboard" at bounding box center [133, 577] width 186 height 22
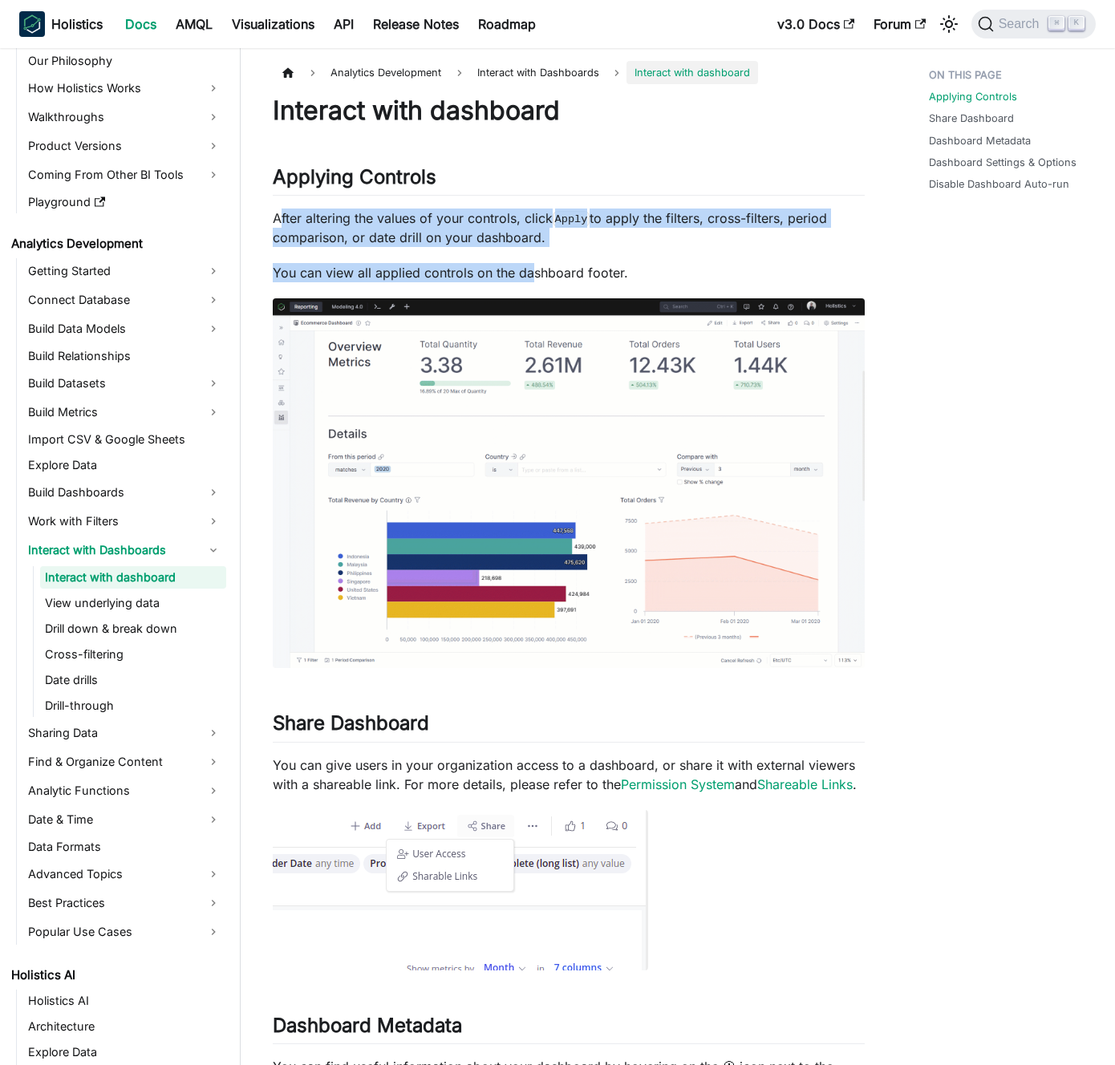
drag, startPoint x: 280, startPoint y: 213, endPoint x: 544, endPoint y: 273, distance: 270.6
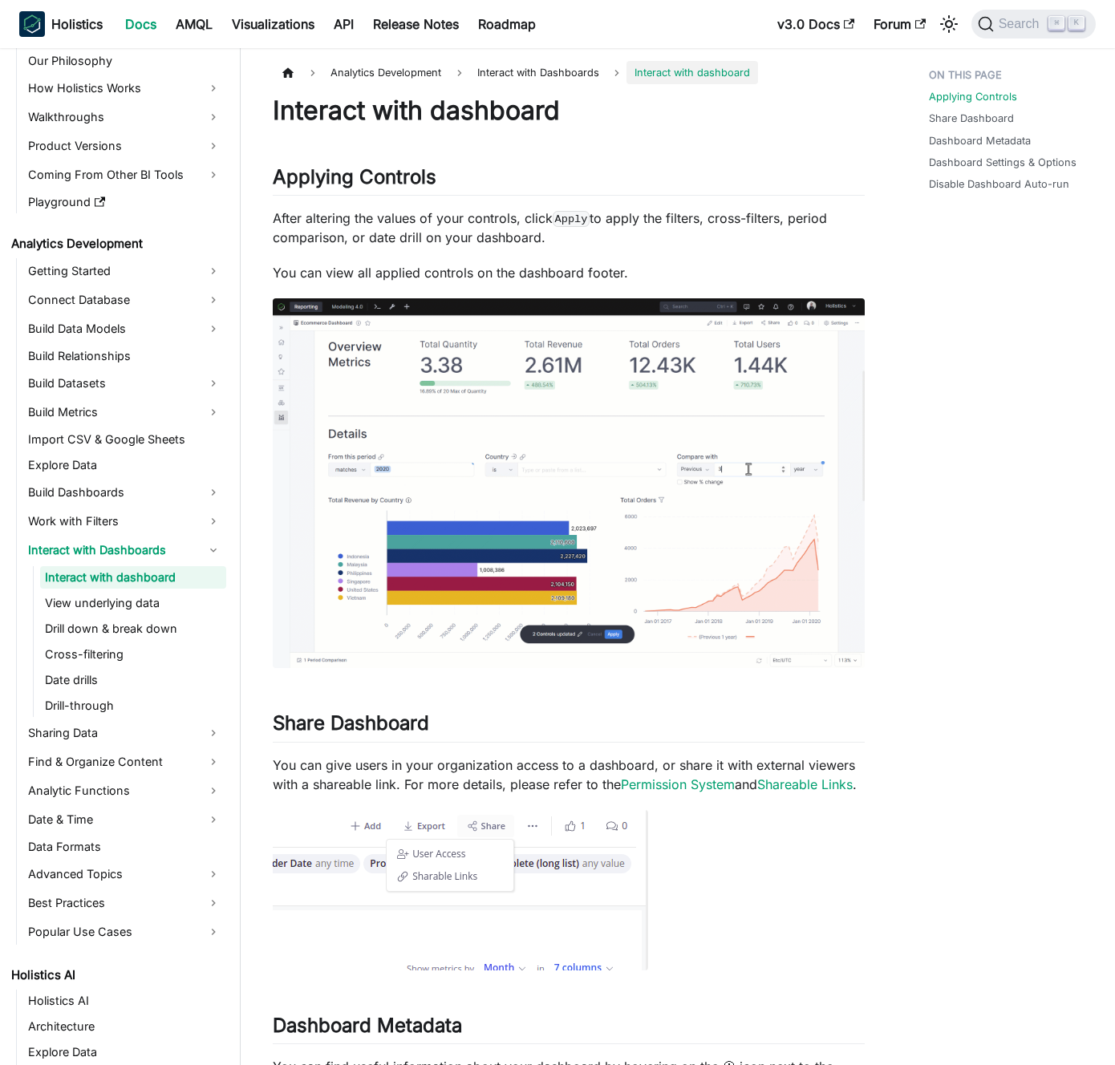
click at [347, 245] on p "After altering the values of your controls, click Apply to apply the filters, c…" at bounding box center [569, 227] width 592 height 38
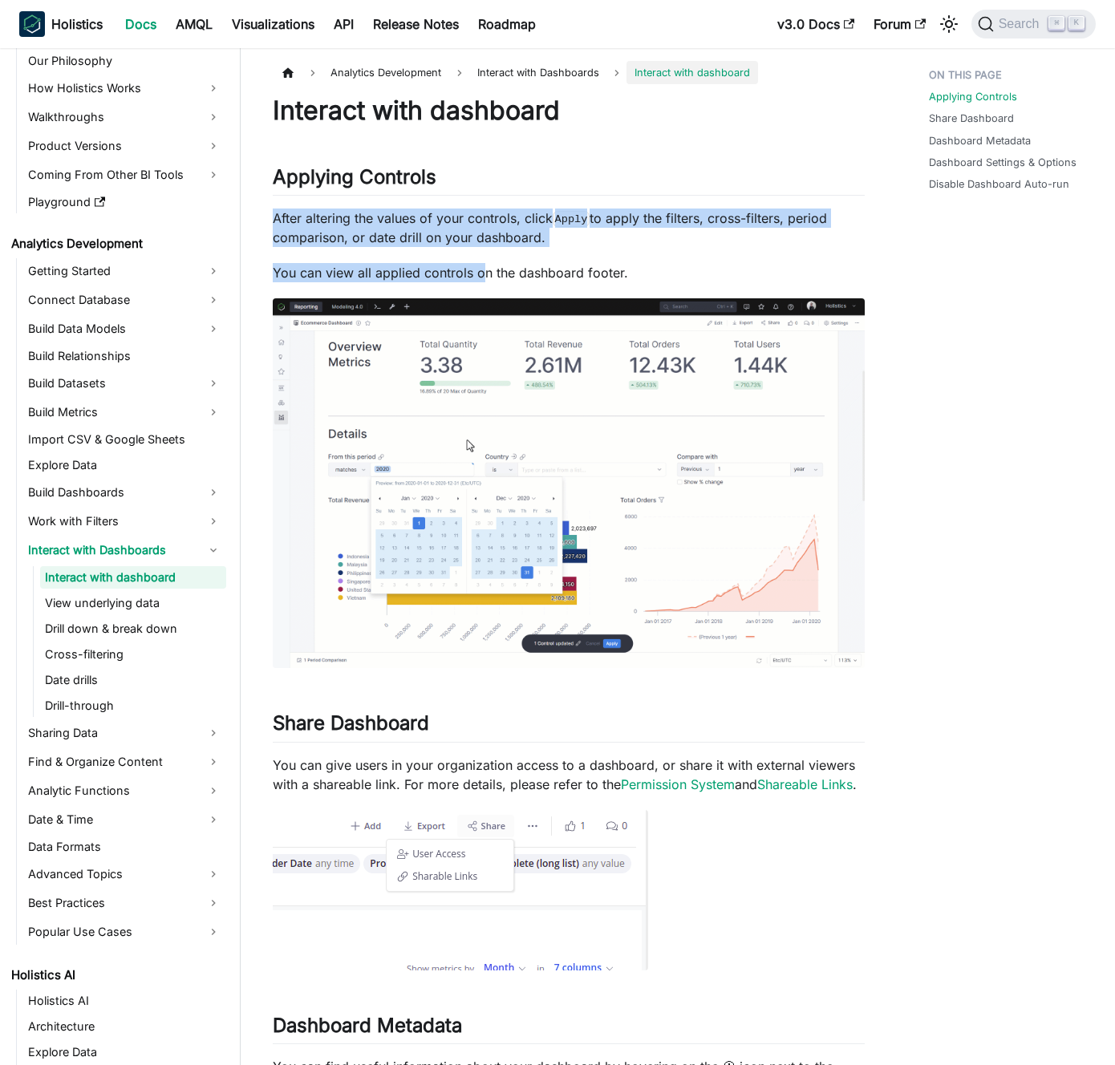
drag, startPoint x: 266, startPoint y: 220, endPoint x: 498, endPoint y: 269, distance: 236.9
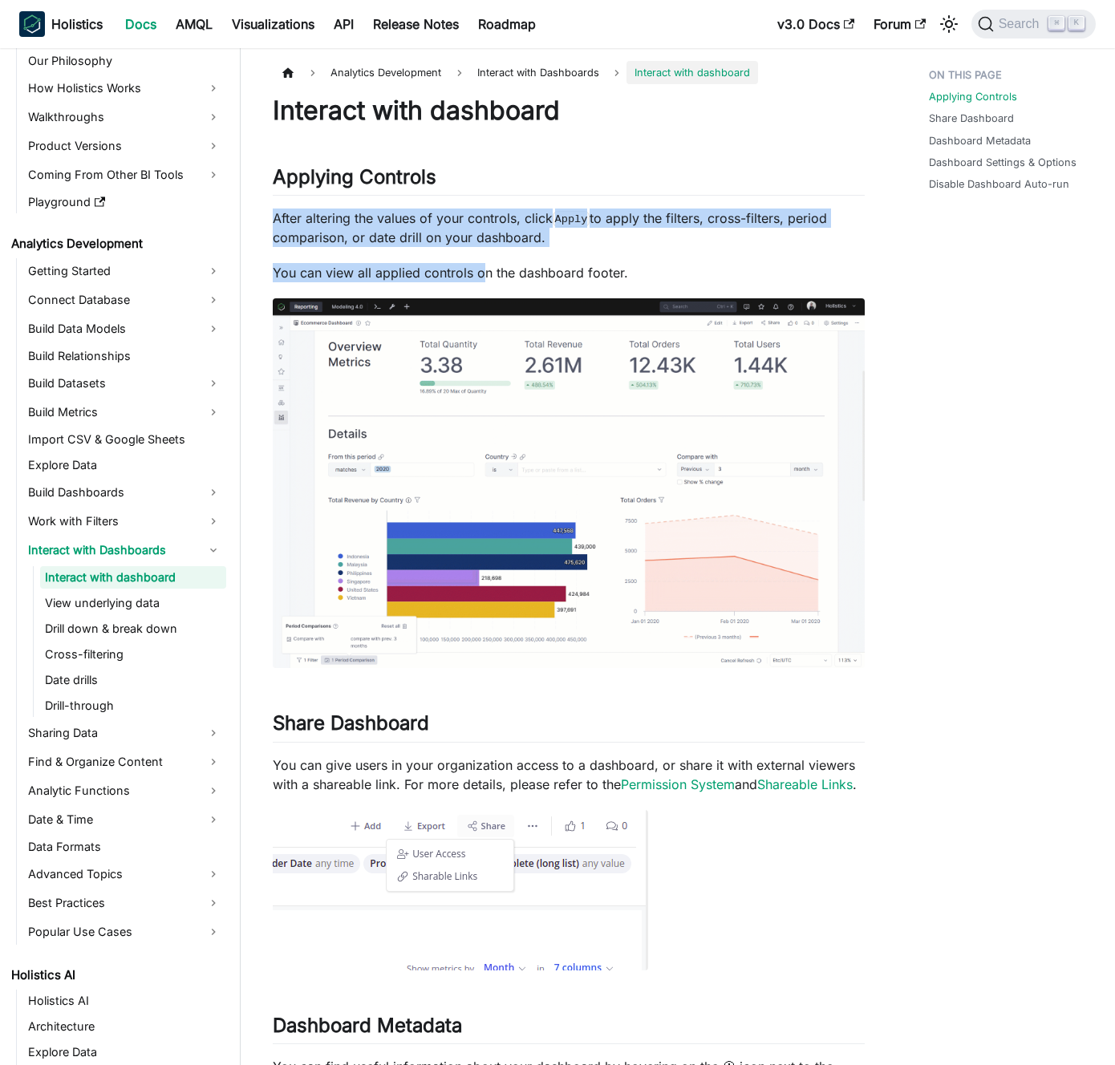
click at [498, 269] on p "You can view all applied controls on the dashboard footer." at bounding box center [569, 272] width 592 height 19
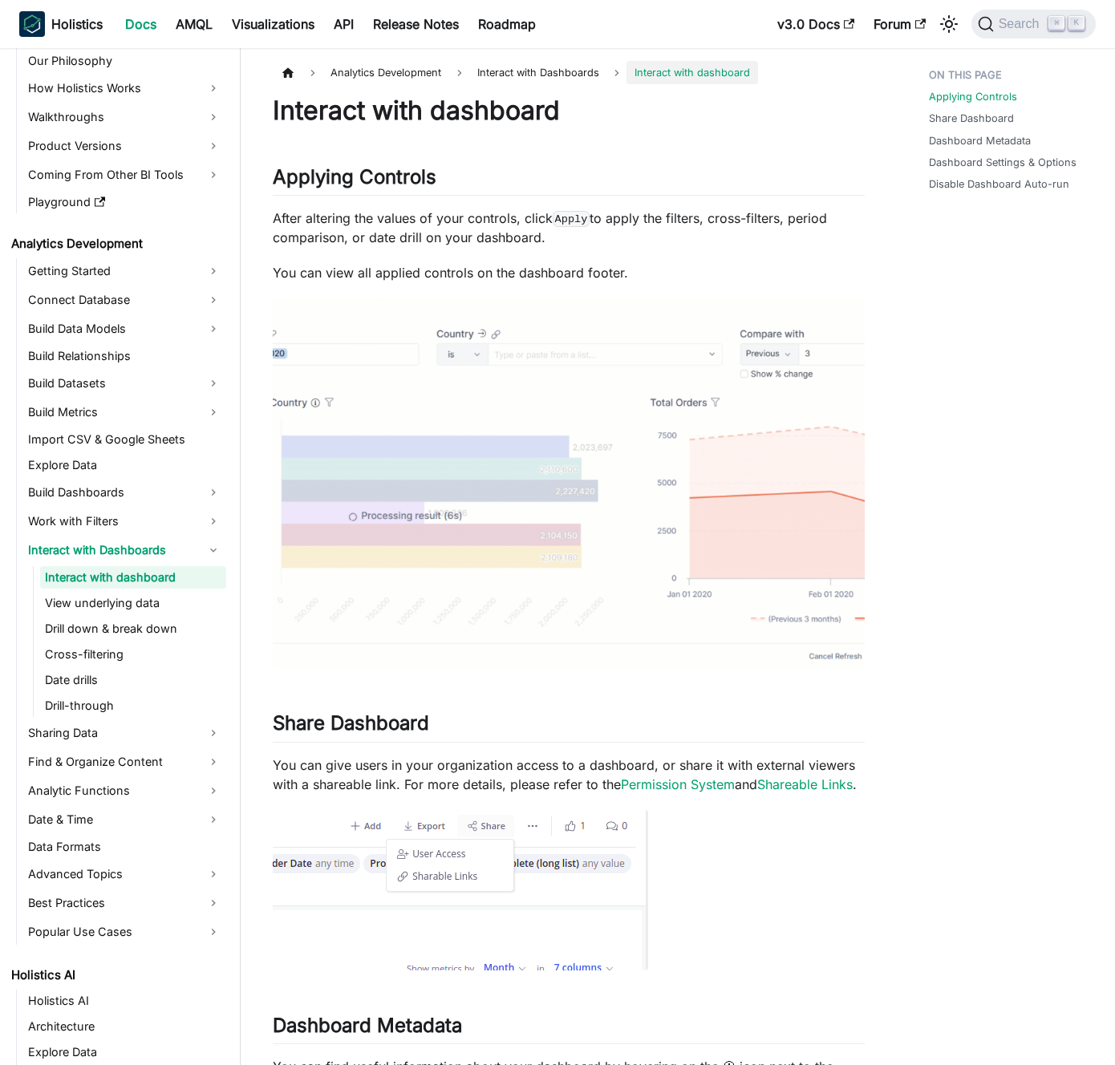
click at [462, 265] on p "You can view all applied controls on the dashboard footer." at bounding box center [569, 272] width 592 height 19
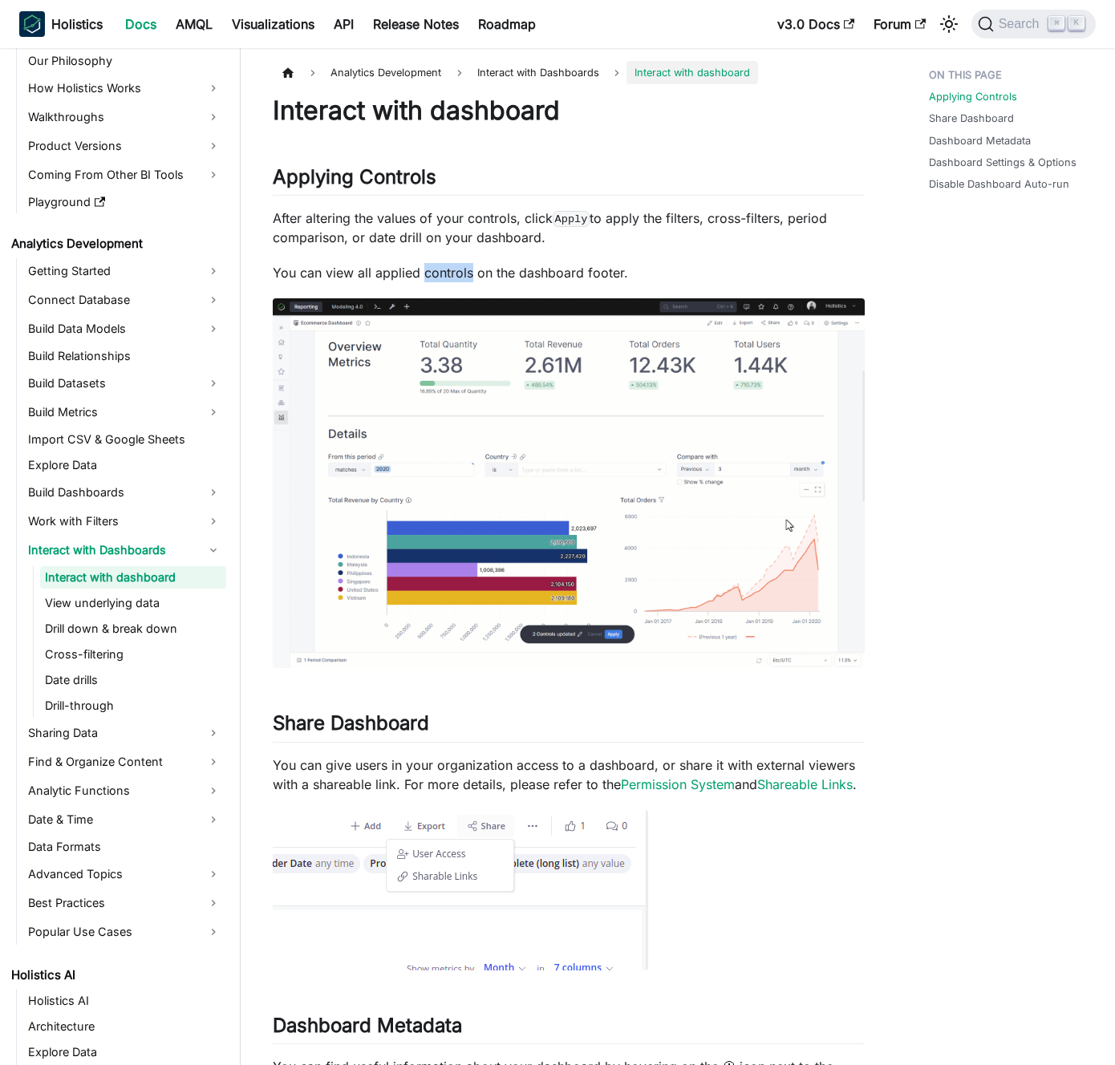
click at [462, 265] on p "You can view all applied controls on the dashboard footer." at bounding box center [569, 272] width 592 height 19
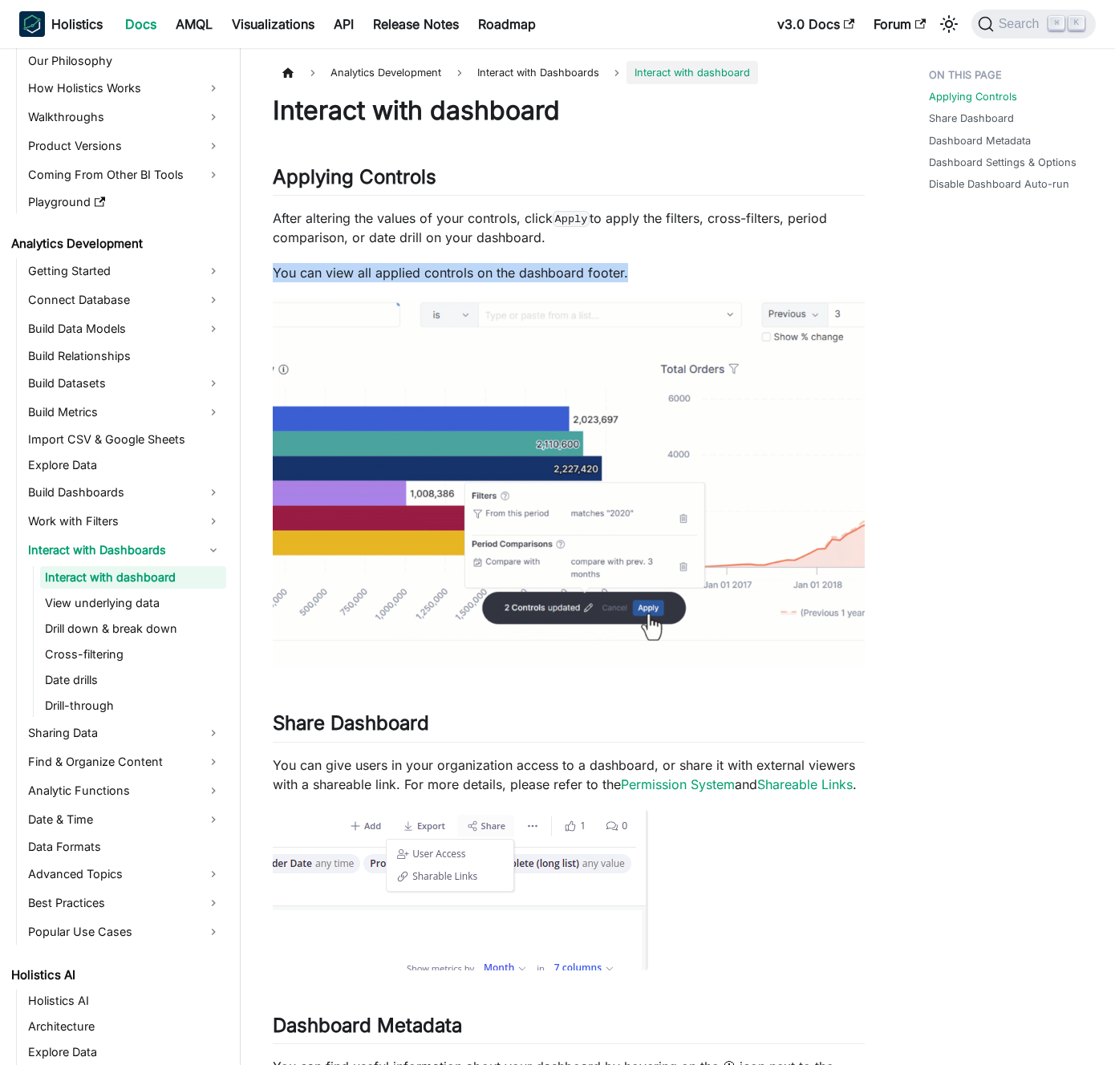
click at [462, 265] on p "You can view all applied controls on the dashboard footer." at bounding box center [569, 272] width 592 height 19
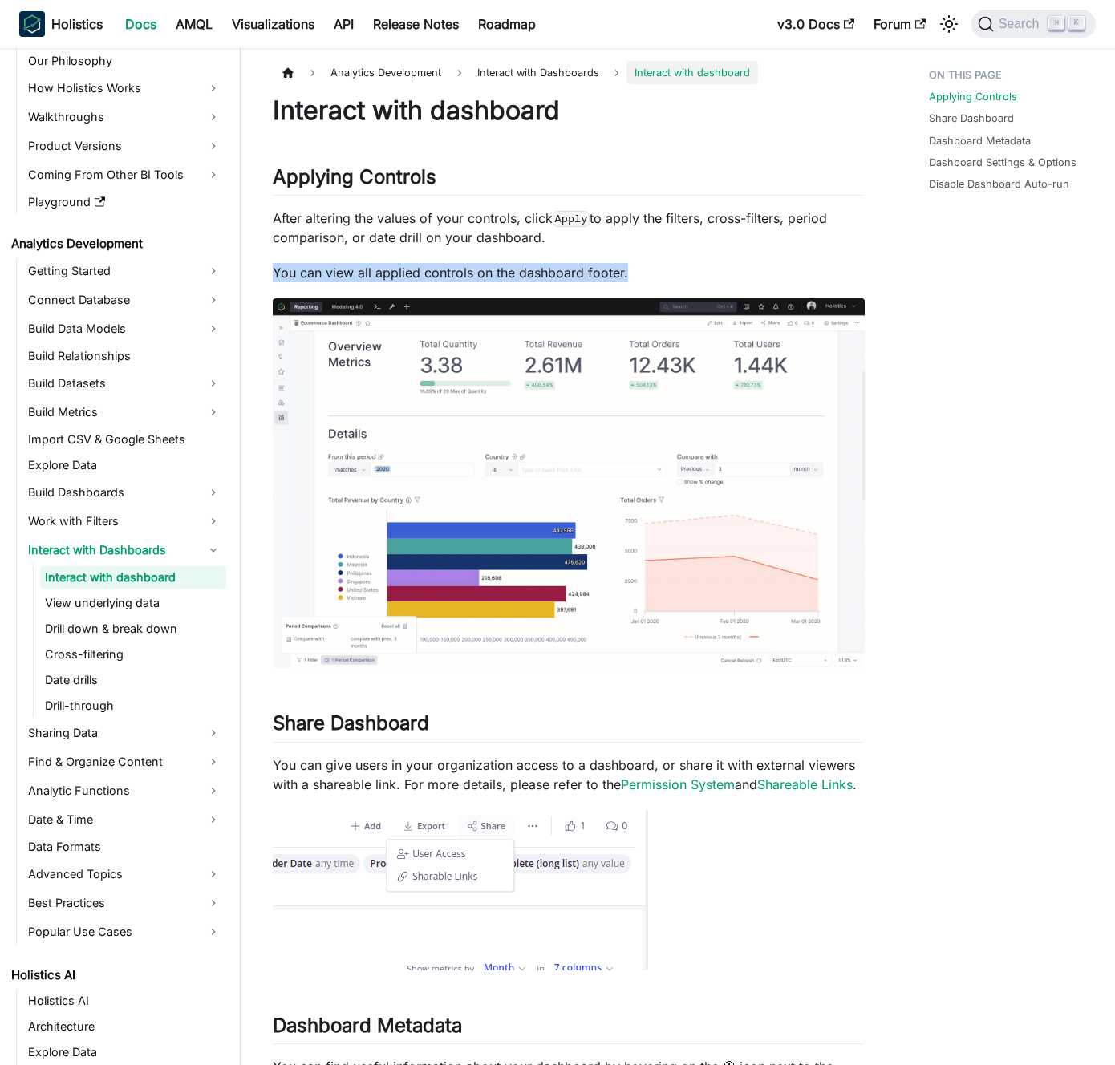
click at [490, 265] on p "You can view all applied controls on the dashboard footer." at bounding box center [569, 272] width 592 height 19
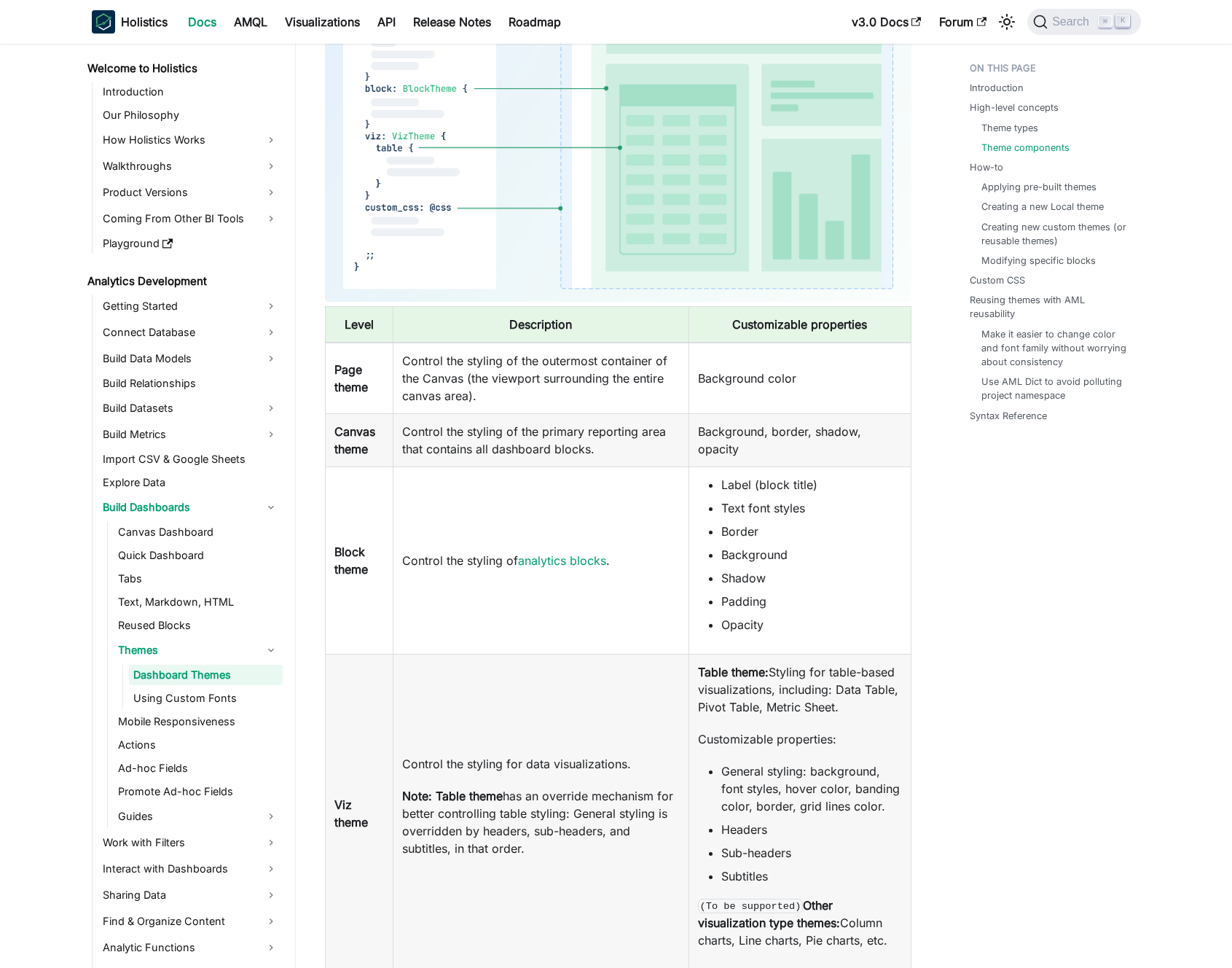
scroll to position [145, 0]
